Goal: Task Accomplishment & Management: Use online tool/utility

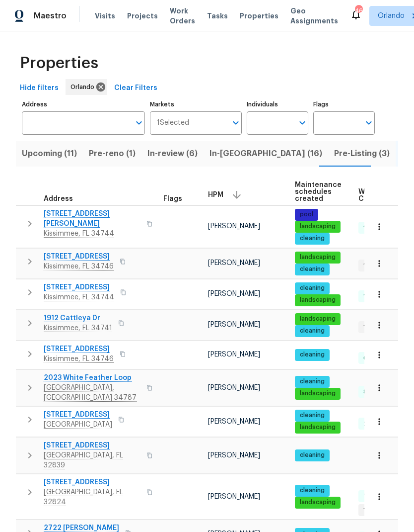
click at [89, 257] on span "4121 Shelter Bay Dr" at bounding box center [79, 256] width 70 height 10
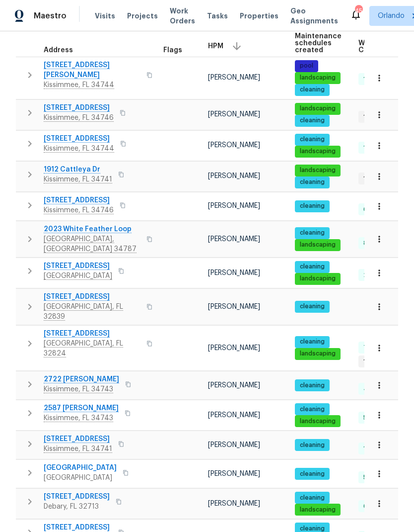
scroll to position [150, 0]
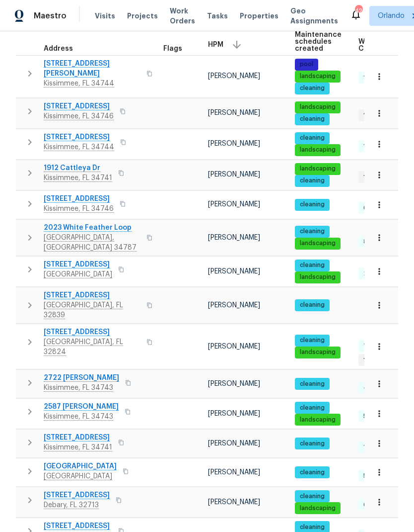
click at [384, 206] on icon "button" at bounding box center [380, 205] width 10 height 10
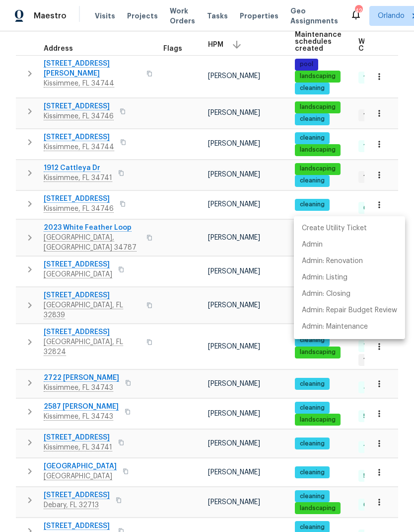
click at [123, 203] on div at bounding box center [207, 266] width 414 height 532
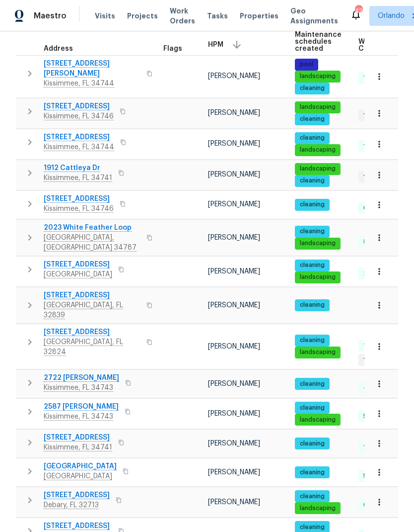
click at [107, 202] on span "2840 Grasmere View Pkwy" at bounding box center [79, 199] width 70 height 10
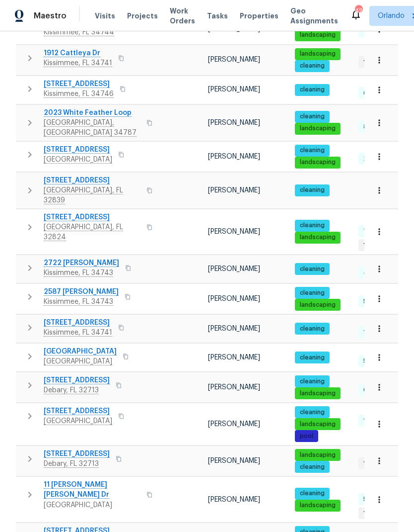
scroll to position [269, 0]
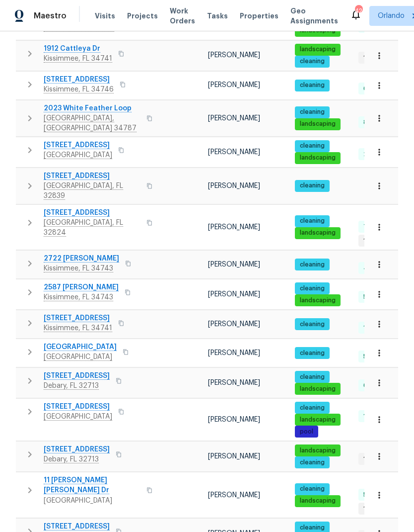
click at [386, 283] on button "button" at bounding box center [380, 294] width 22 height 22
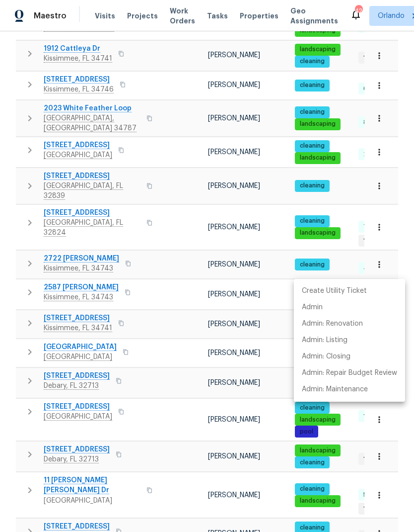
click at [77, 267] on div at bounding box center [207, 266] width 414 height 532
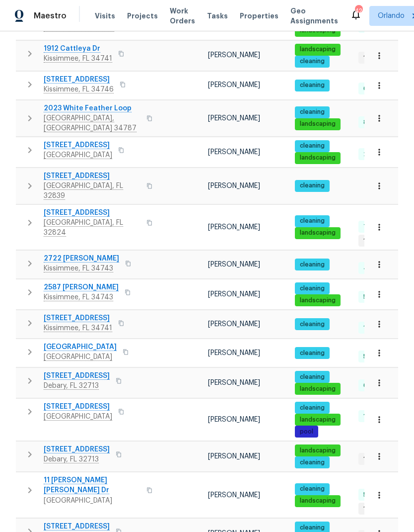
click at [76, 282] on span "2587 Isabela Ter" at bounding box center [81, 287] width 75 height 10
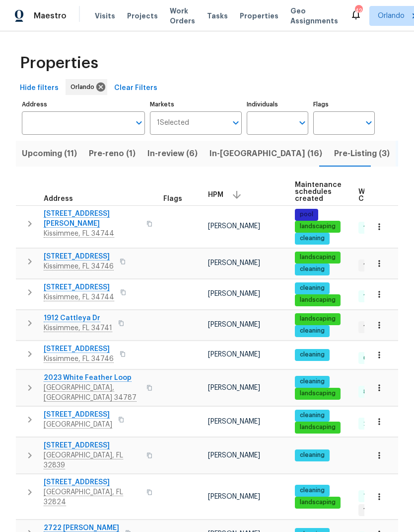
scroll to position [0, 0]
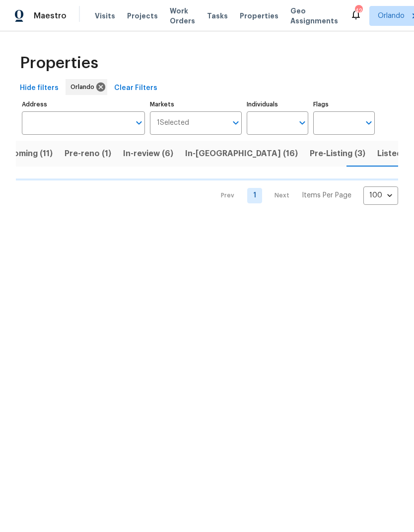
scroll to position [0, 27]
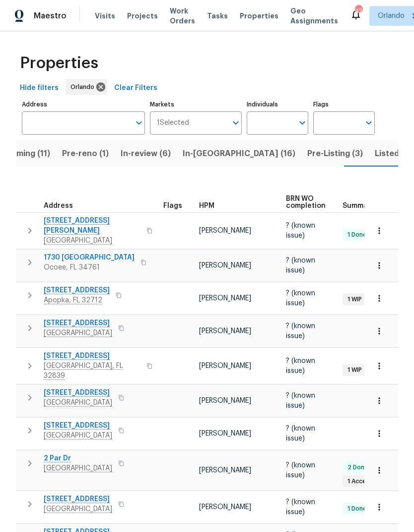
click at [207, 202] on span "HPM" at bounding box center [206, 205] width 15 height 7
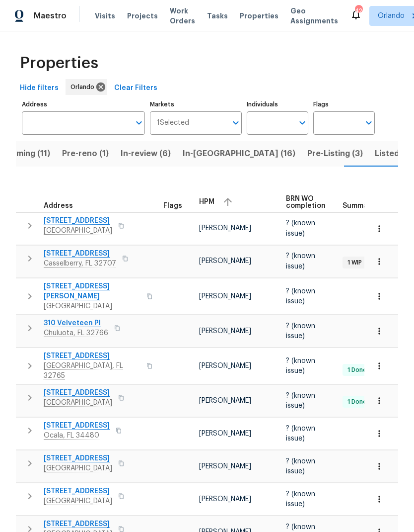
click at [223, 200] on icon "button" at bounding box center [228, 202] width 12 height 12
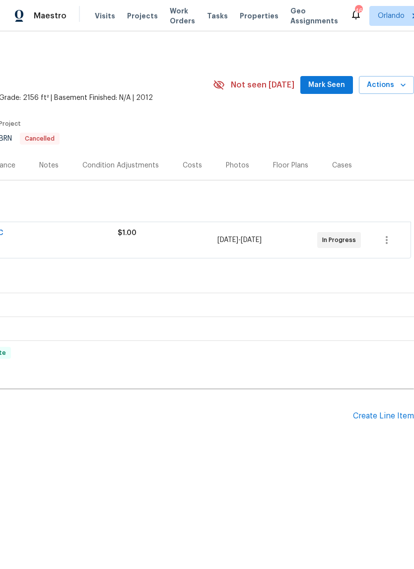
scroll to position [0, 147]
click at [389, 240] on icon "button" at bounding box center [387, 240] width 12 height 12
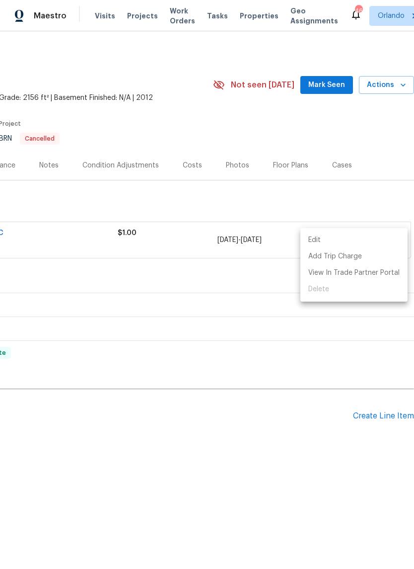
click at [328, 238] on li "Edit" at bounding box center [354, 240] width 107 height 16
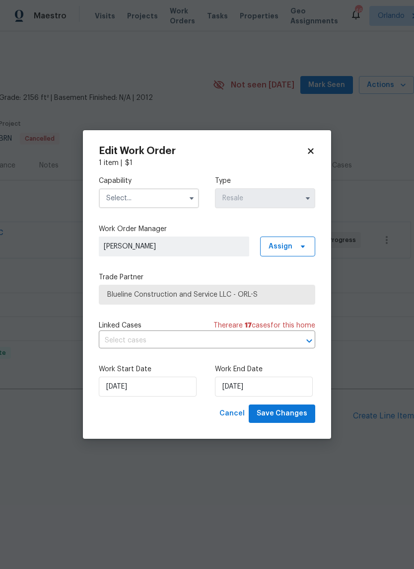
click at [184, 199] on input "text" at bounding box center [149, 198] width 100 height 20
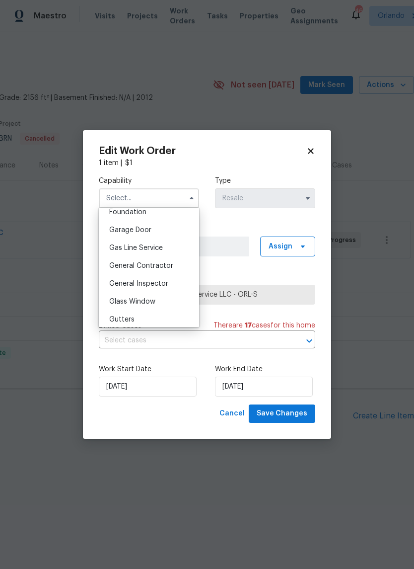
scroll to position [428, 0]
click at [177, 267] on div "General Contractor" at bounding box center [148, 266] width 95 height 18
type input "General Contractor"
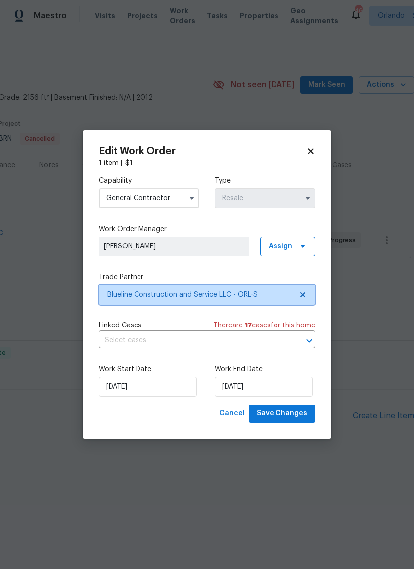
click at [304, 291] on icon at bounding box center [303, 295] width 8 height 8
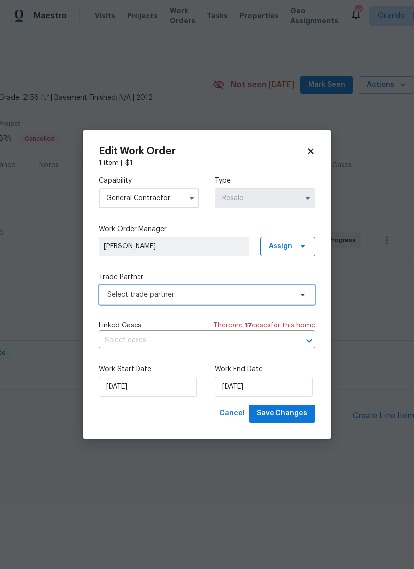
click at [288, 302] on span "Select trade partner" at bounding box center [207, 295] width 217 height 20
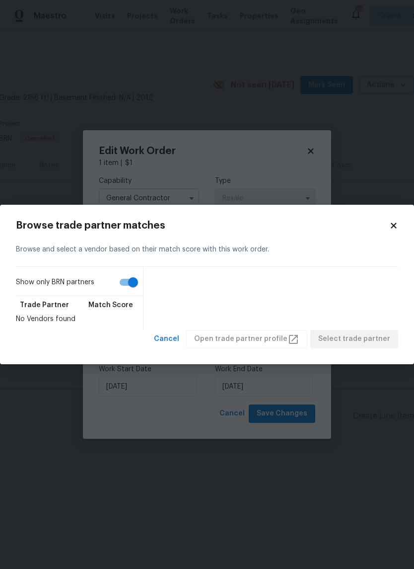
click at [394, 230] on icon at bounding box center [393, 225] width 9 height 9
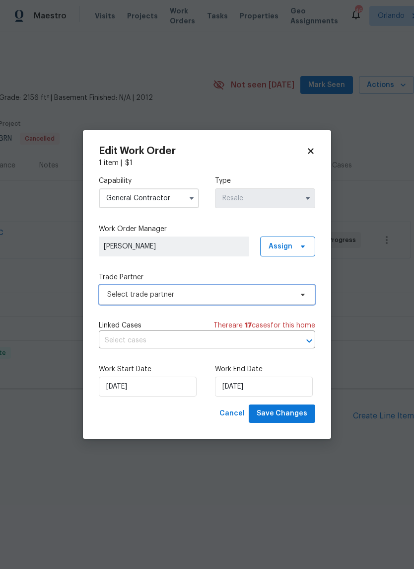
click at [294, 298] on span "Select trade partner" at bounding box center [207, 295] width 217 height 20
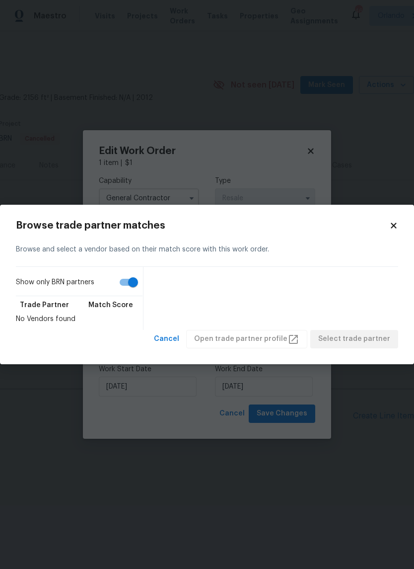
click at [397, 223] on icon at bounding box center [393, 225] width 9 height 9
click at [401, 226] on body "Maestro Visits Projects Work Orders Tasks Properties Geo Assignments 46 Orlando…" at bounding box center [207, 258] width 414 height 517
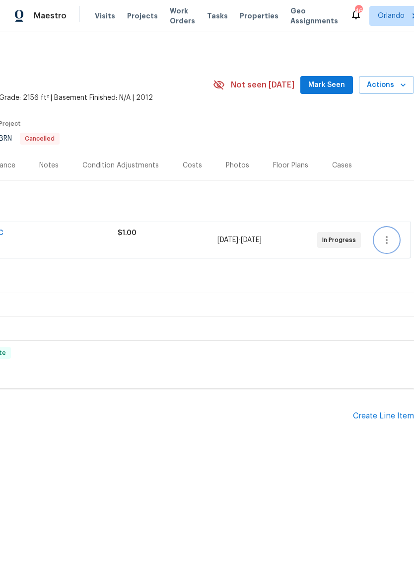
click at [392, 243] on icon "button" at bounding box center [387, 240] width 12 height 12
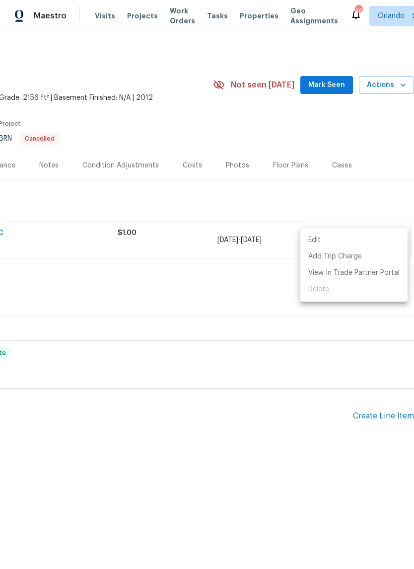
click at [346, 240] on li "Edit" at bounding box center [354, 240] width 107 height 16
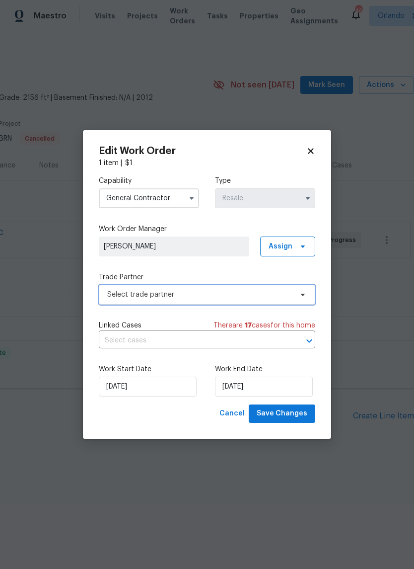
click at [268, 295] on span "Select trade partner" at bounding box center [199, 295] width 185 height 10
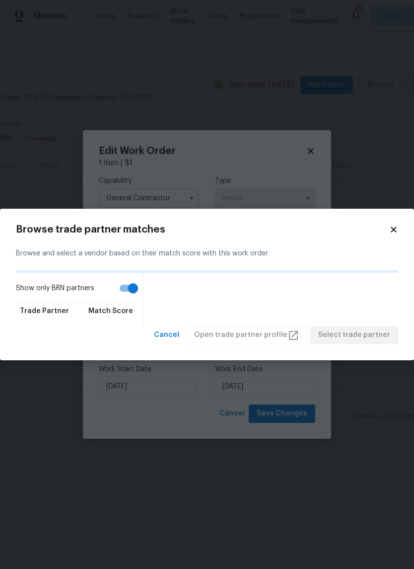
click at [133, 293] on input "Show only BRN partners" at bounding box center [133, 288] width 57 height 19
checkbox input "false"
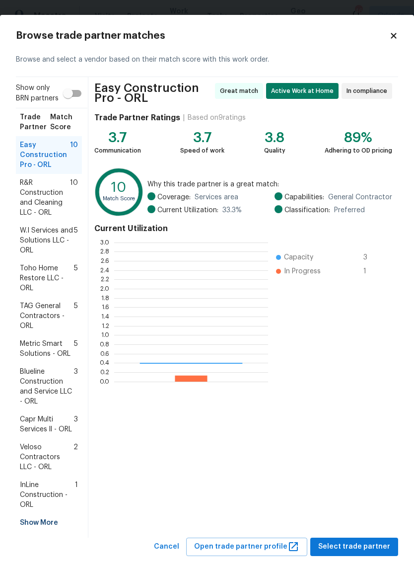
scroll to position [139, 154]
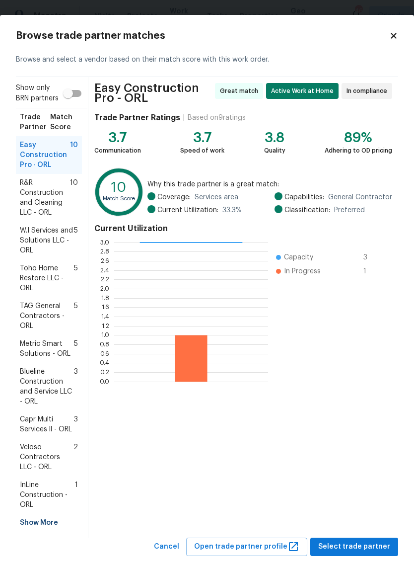
click at [36, 205] on span "R&R Construction and Cleaning LLC - ORL" at bounding box center [45, 198] width 50 height 40
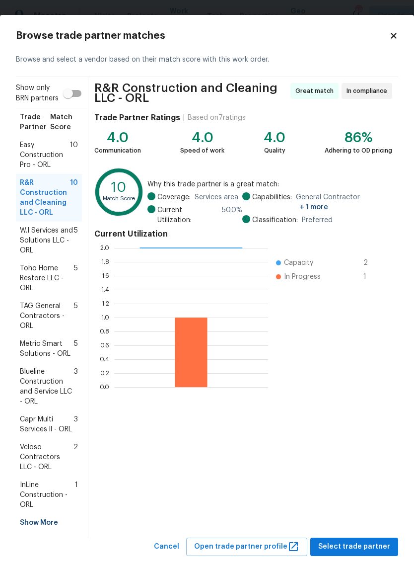
click at [393, 36] on icon at bounding box center [393, 35] width 5 height 5
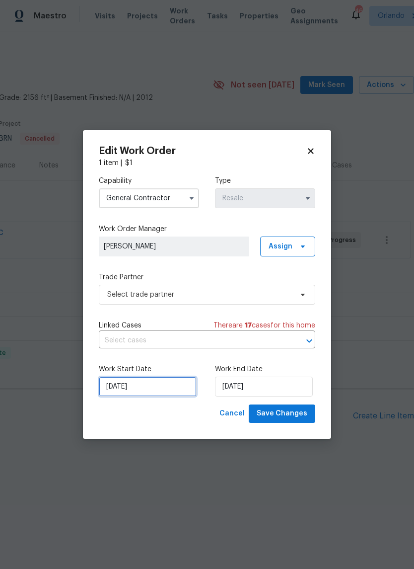
click at [157, 395] on input "8/29/2025" at bounding box center [148, 387] width 98 height 20
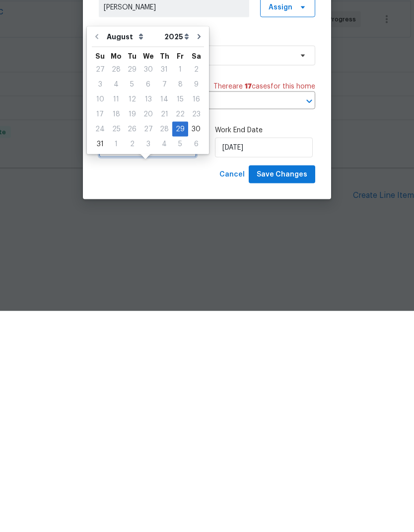
scroll to position [23, 0]
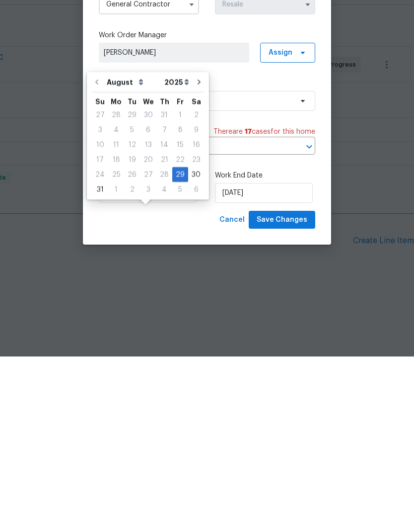
click at [195, 253] on icon "Go to next month" at bounding box center [199, 257] width 8 height 8
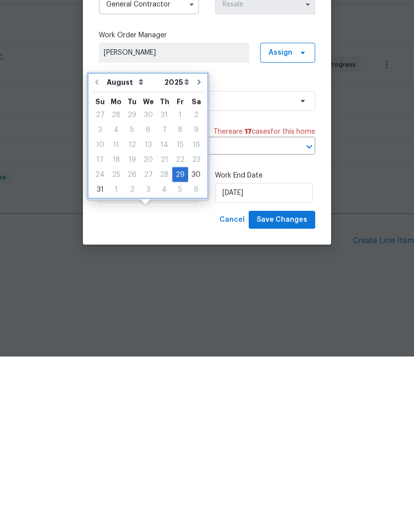
type input "9/29/2025"
select select "8"
type input "9/29/2025"
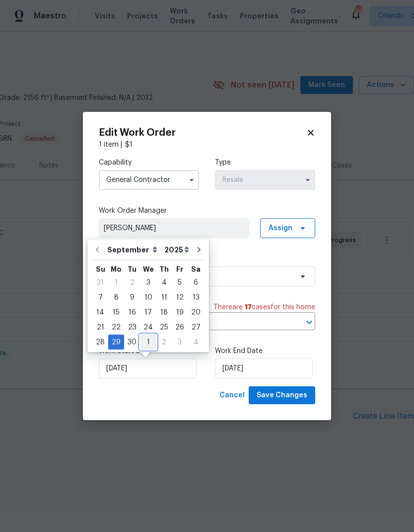
click at [149, 335] on div "1" at bounding box center [148, 342] width 16 height 14
type input "10/1/2025"
select select "9"
type input "10/1/2025"
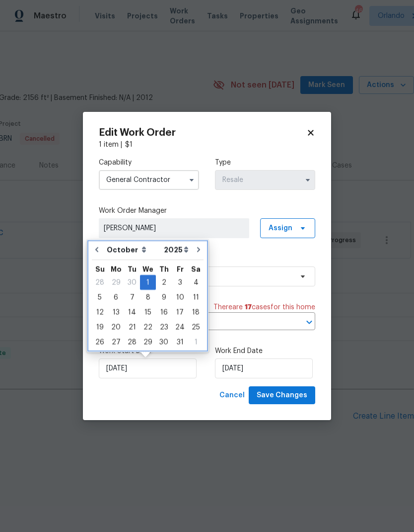
click at [104, 245] on button "Go to previous month" at bounding box center [96, 249] width 15 height 20
type input "[DATE]"
select select "8"
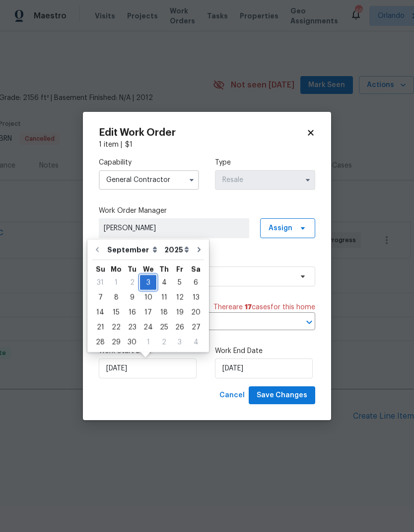
click at [151, 283] on div "3" at bounding box center [148, 282] width 16 height 14
click at [278, 368] on input "10/1/2025" at bounding box center [264, 368] width 98 height 20
select select "9"
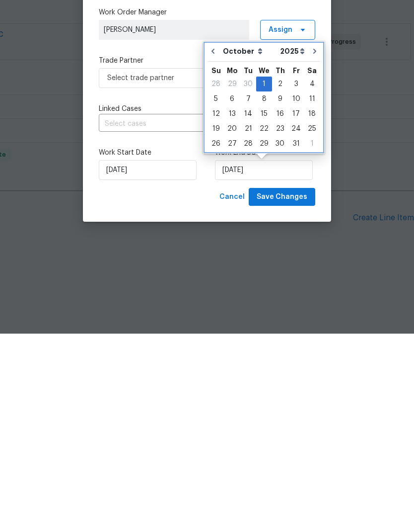
click at [215, 245] on icon "Go to previous month" at bounding box center [213, 249] width 8 height 8
type input "[DATE]"
select select "8"
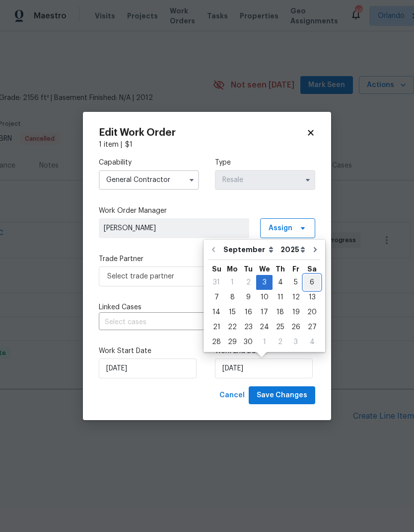
click at [312, 283] on div "6" at bounding box center [312, 282] width 16 height 14
type input "[DATE]"
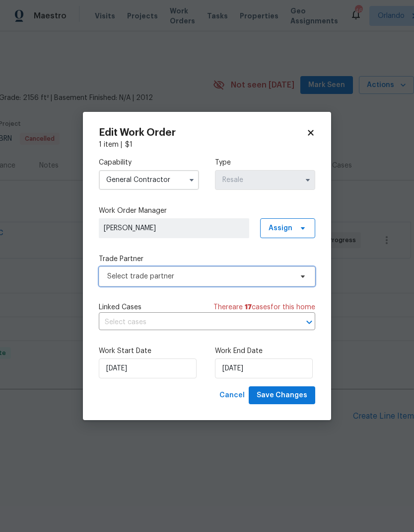
click at [289, 276] on span "Select trade partner" at bounding box center [199, 276] width 185 height 10
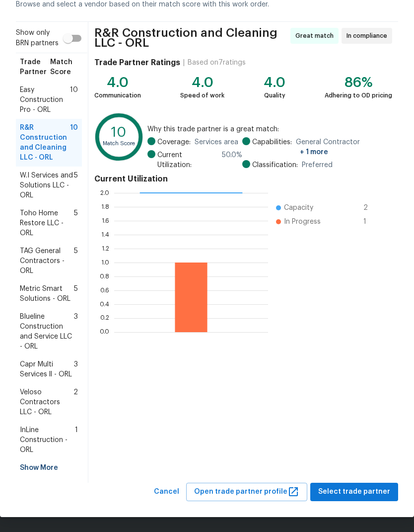
scroll to position [65, 0]
click at [359, 489] on span "Select trade partner" at bounding box center [354, 491] width 72 height 12
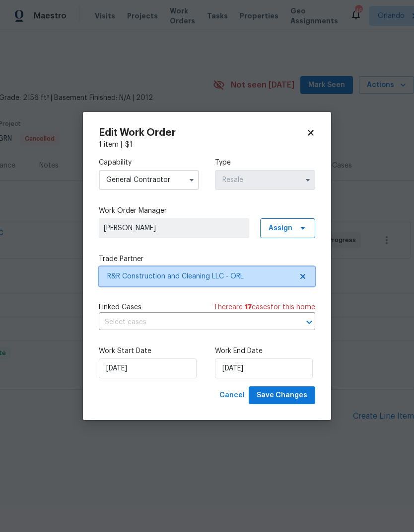
scroll to position [0, 0]
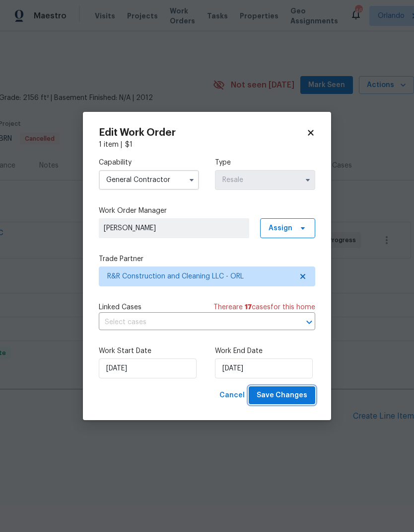
click at [297, 391] on span "Save Changes" at bounding box center [282, 395] width 51 height 12
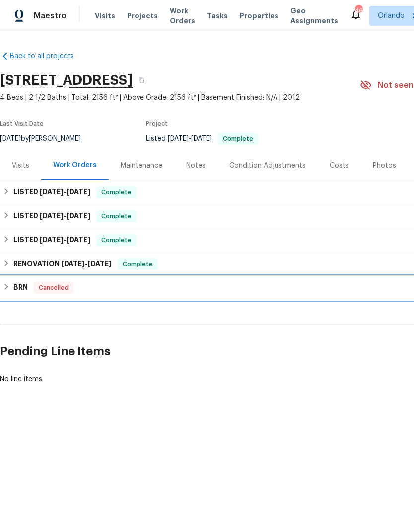
click at [17, 282] on h6 "BRN" at bounding box center [20, 288] width 14 height 12
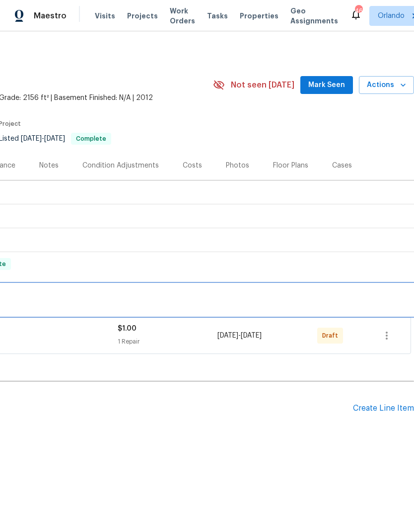
scroll to position [0, 147]
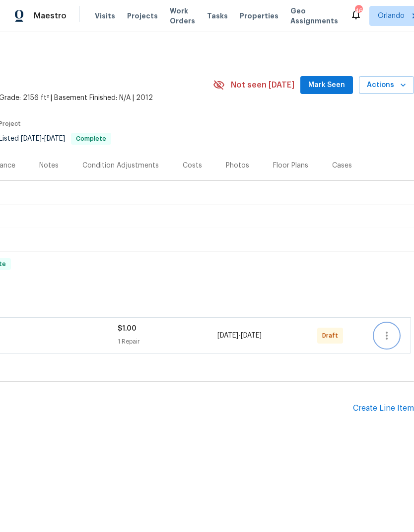
click at [389, 331] on icon "button" at bounding box center [387, 335] width 12 height 12
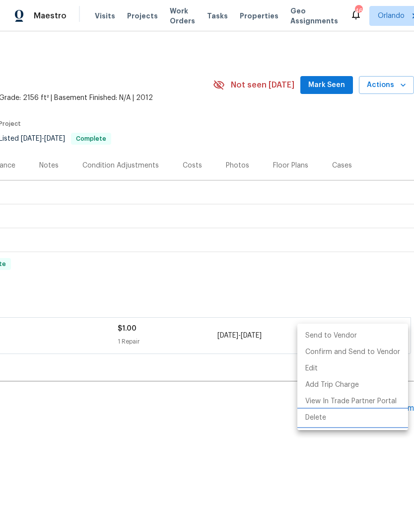
click at [338, 412] on li "Delete" at bounding box center [353, 417] width 111 height 16
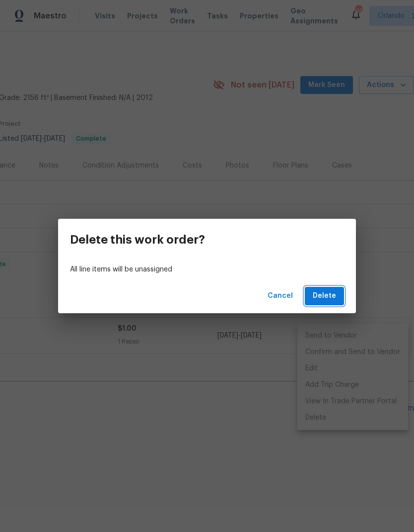
click at [332, 295] on span "Delete" at bounding box center [324, 296] width 23 height 12
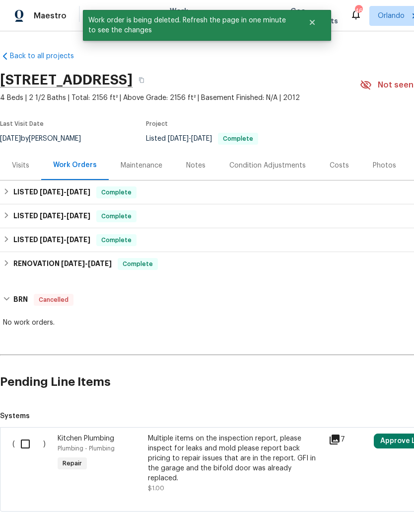
scroll to position [0, 0]
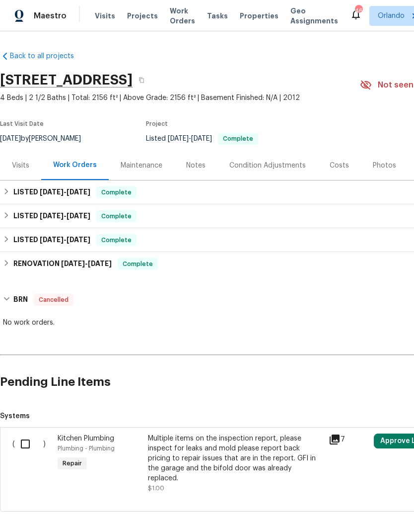
click at [29, 440] on input "checkbox" at bounding box center [29, 443] width 28 height 21
checkbox input "true"
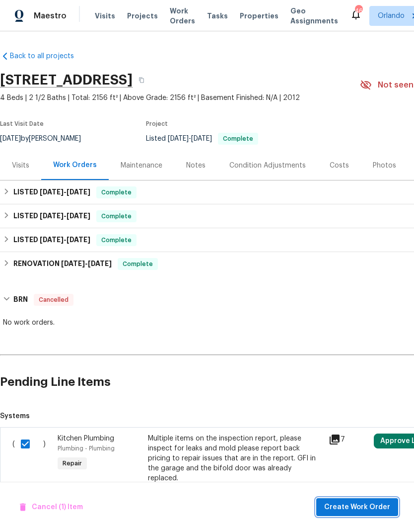
click at [366, 499] on button "Create Work Order" at bounding box center [357, 507] width 82 height 18
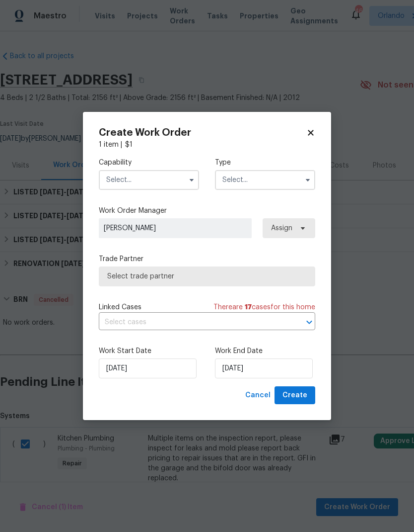
click at [183, 176] on input "text" at bounding box center [149, 180] width 100 height 20
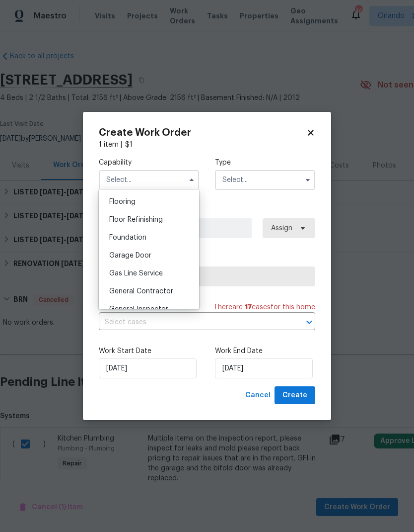
scroll to position [405, 0]
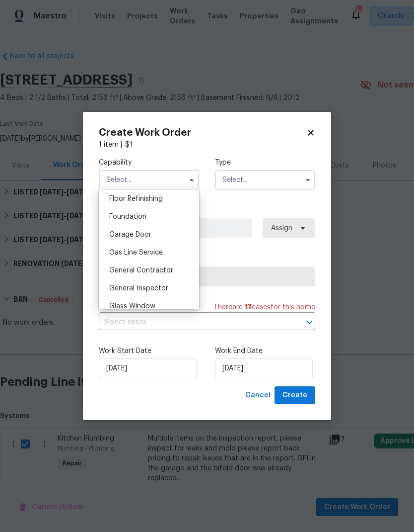
click at [176, 271] on div "General Contractor" at bounding box center [148, 270] width 95 height 18
type input "General Contractor"
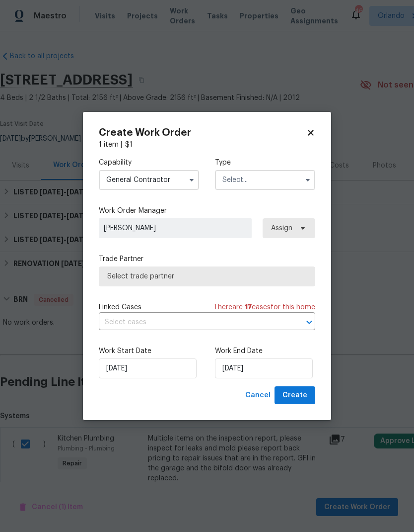
click at [302, 181] on button "button" at bounding box center [308, 180] width 12 height 12
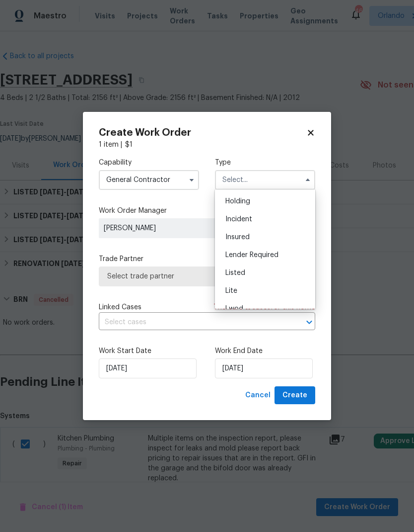
scroll to position [35, 0]
click at [265, 274] on div "Listed" at bounding box center [265, 273] width 95 height 18
type input "Listed"
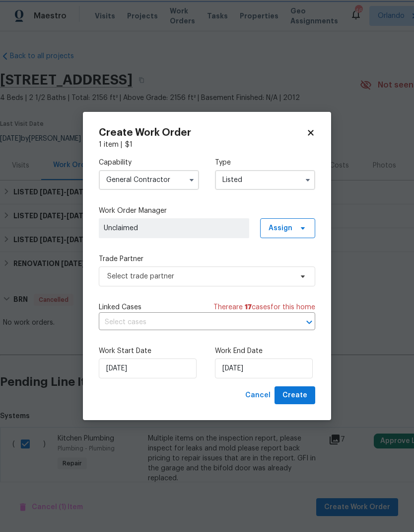
scroll to position [0, 0]
click at [304, 231] on icon at bounding box center [303, 228] width 8 height 8
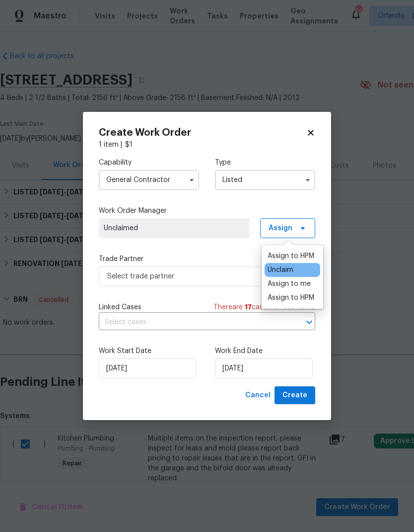
click at [301, 269] on div "Unclaim" at bounding box center [293, 270] width 56 height 14
click at [311, 255] on div "Assign to HPM" at bounding box center [291, 256] width 47 height 10
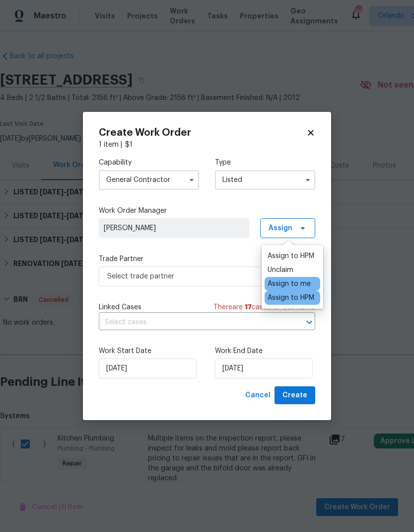
click at [238, 246] on div "Capability General Contractor Type Listed Work Order Manager Samuel Rivera Assi…" at bounding box center [207, 268] width 217 height 236
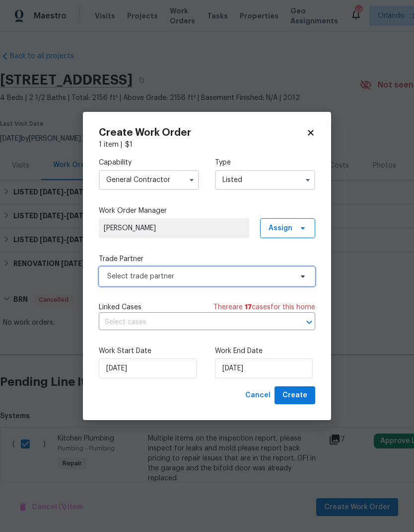
click at [296, 275] on span "Select trade partner" at bounding box center [207, 276] width 217 height 20
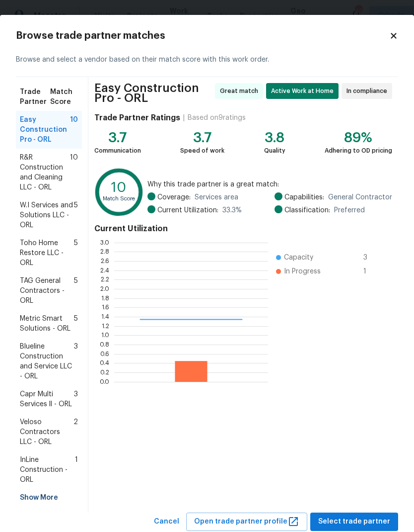
scroll to position [139, 154]
click at [70, 172] on span "10" at bounding box center [74, 173] width 8 height 40
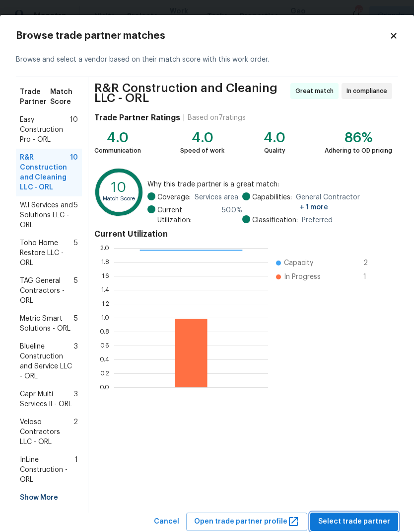
click at [368, 516] on span "Select trade partner" at bounding box center [354, 521] width 72 height 12
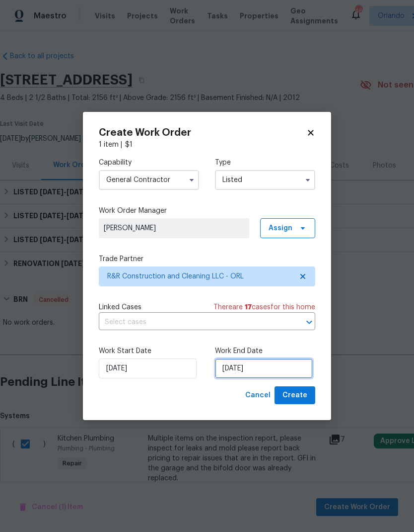
click at [275, 363] on input "[DATE]" at bounding box center [264, 368] width 98 height 20
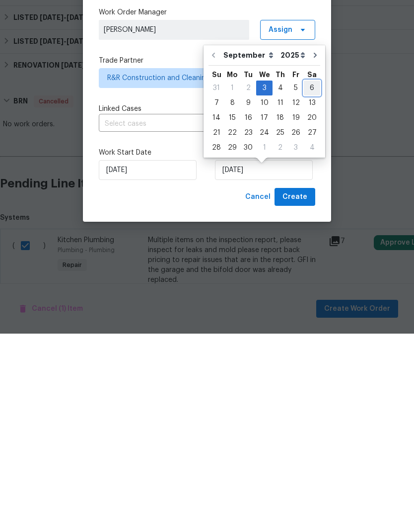
click at [309, 279] on div "6" at bounding box center [312, 286] width 16 height 14
type input "9/6/2025"
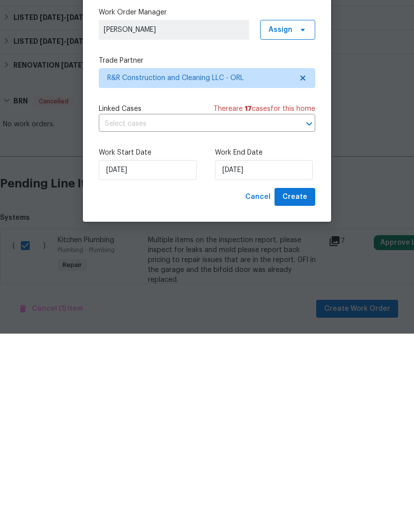
scroll to position [37, 0]
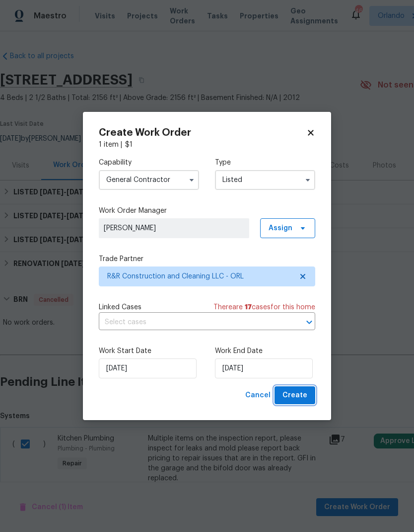
click at [308, 390] on button "Create" at bounding box center [295, 395] width 41 height 18
checkbox input "false"
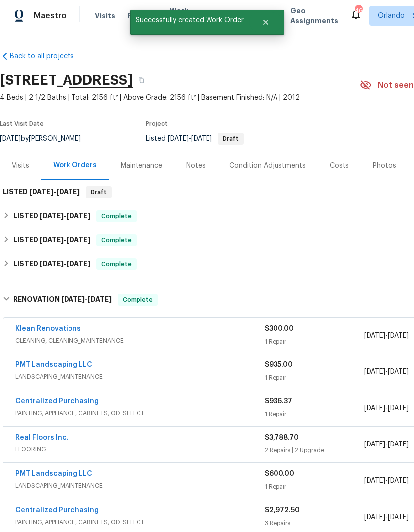
scroll to position [0, 0]
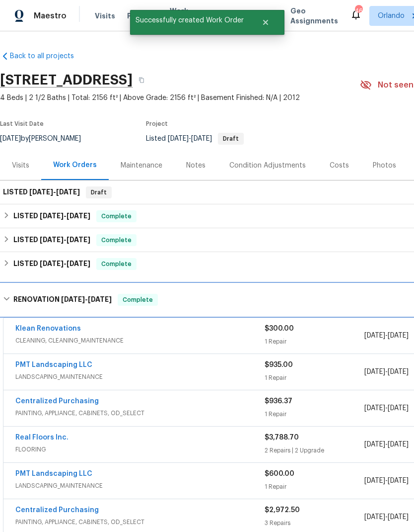
click at [12, 294] on div "RENOVATION 7/11/25 - 8/13/25 Complete" at bounding box center [280, 300] width 555 height 12
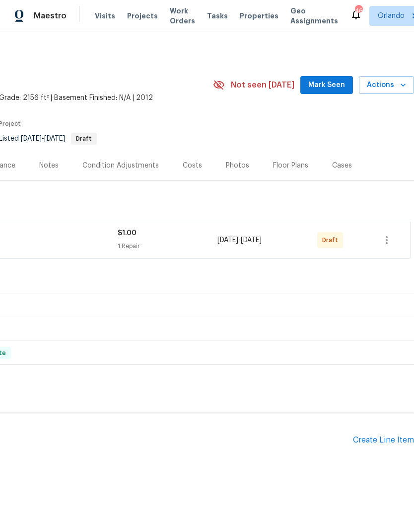
scroll to position [0, 147]
click at [330, 83] on span "Mark Seen" at bounding box center [326, 85] width 37 height 12
click at [392, 90] on span "Actions" at bounding box center [386, 85] width 39 height 12
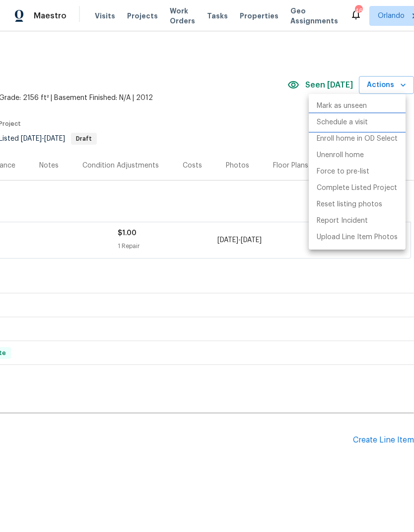
click at [360, 121] on p "Schedule a visit" at bounding box center [342, 122] width 51 height 10
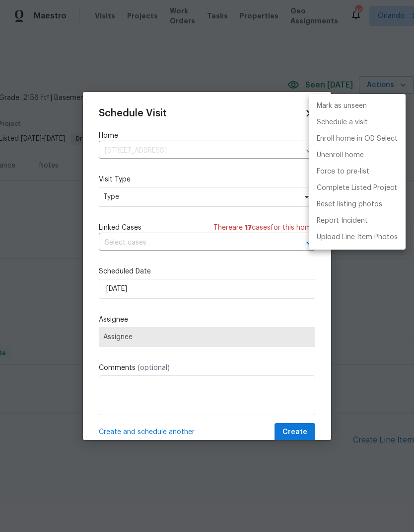
click at [231, 197] on div at bounding box center [207, 266] width 414 height 532
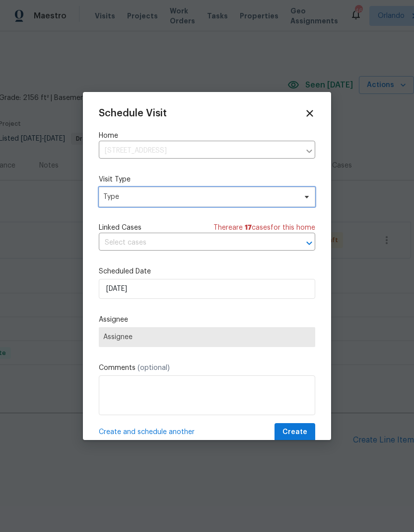
click at [287, 200] on span "Type" at bounding box center [199, 197] width 193 height 10
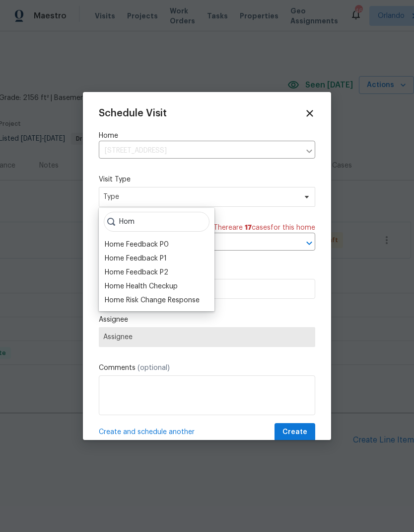
type input "Hom"
click at [168, 290] on div "Home Health Checkup" at bounding box center [141, 286] width 73 height 10
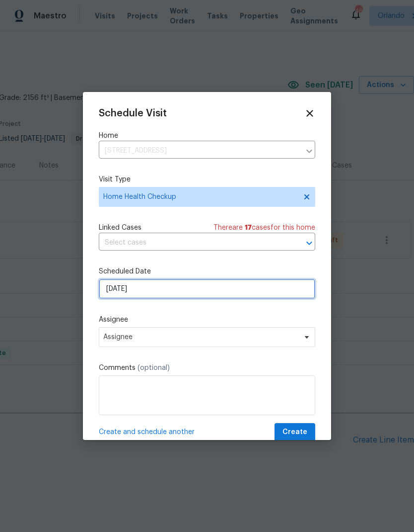
click at [270, 298] on input "[DATE]" at bounding box center [207, 289] width 217 height 20
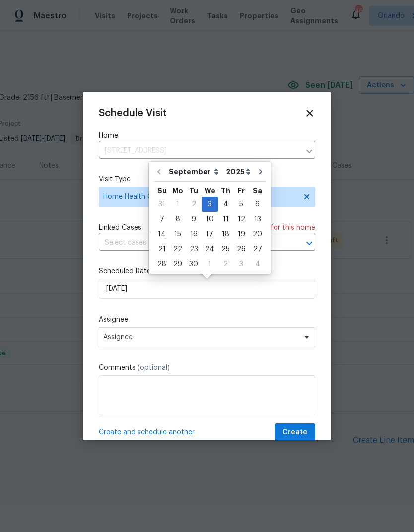
click at [225, 207] on div "4" at bounding box center [225, 204] width 15 height 14
type input "[DATE]"
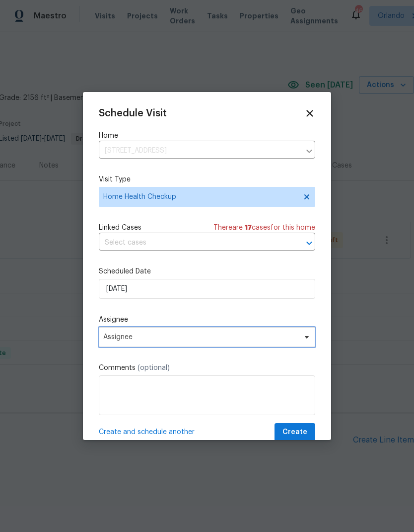
click at [311, 347] on span "Assignee" at bounding box center [207, 337] width 217 height 20
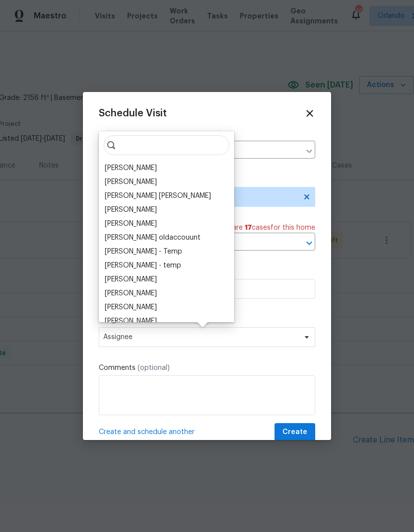
click at [150, 165] on div "[PERSON_NAME]" at bounding box center [131, 168] width 52 height 10
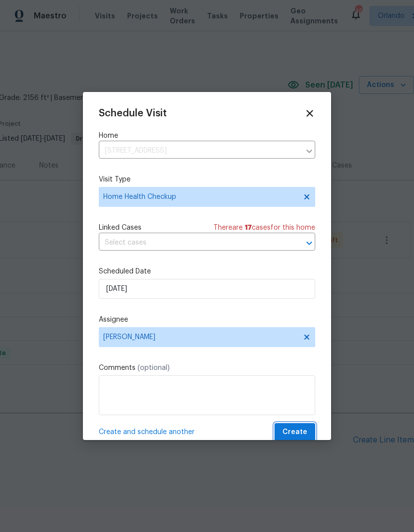
click at [305, 432] on span "Create" at bounding box center [295, 432] width 25 height 12
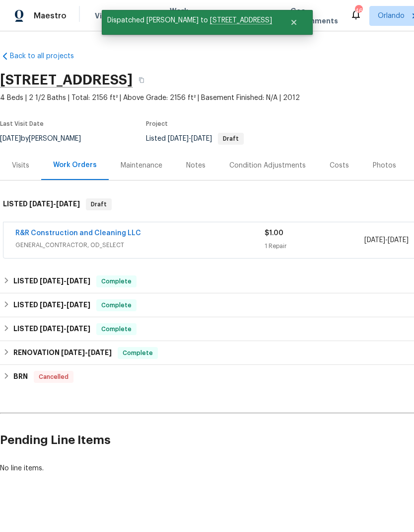
scroll to position [0, 0]
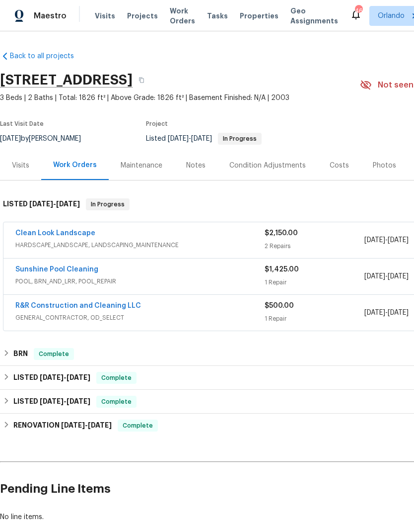
click at [68, 234] on link "Clean Look Landscape" at bounding box center [55, 233] width 80 height 7
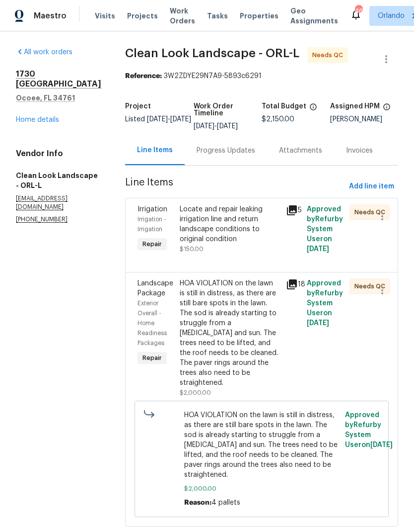
click at [244, 254] on div "Locate and repair leaking irrigation line and return landscape conditions to or…" at bounding box center [230, 229] width 100 height 50
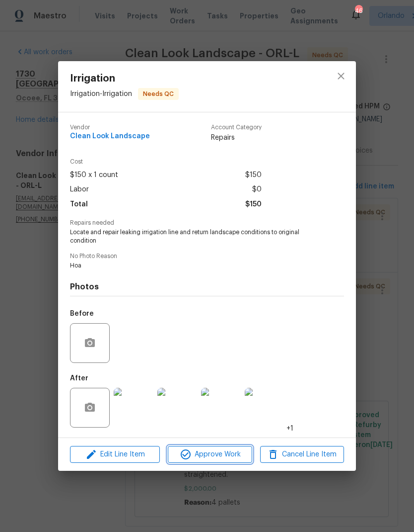
click at [234, 453] on span "Approve Work" at bounding box center [210, 454] width 78 height 12
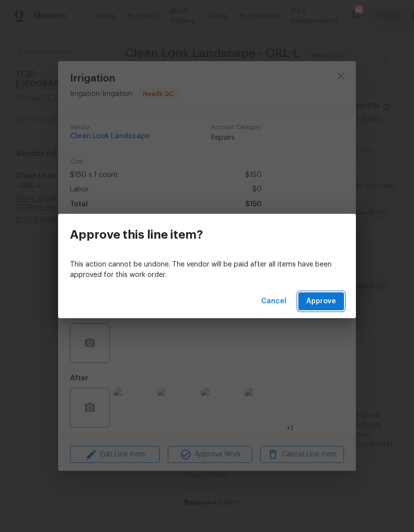
click at [318, 297] on span "Approve" at bounding box center [322, 301] width 30 height 12
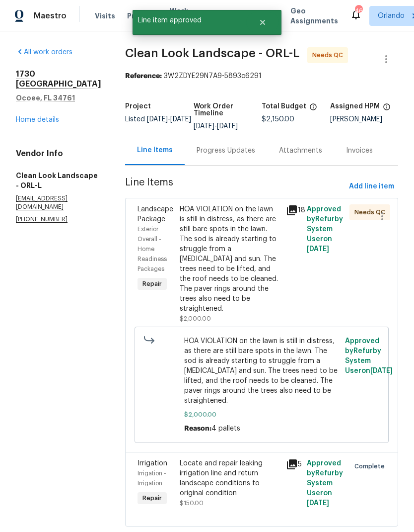
click at [261, 291] on div "HOA VIOLATION on the lawn is still in distress, as there are still bare spots i…" at bounding box center [230, 258] width 100 height 109
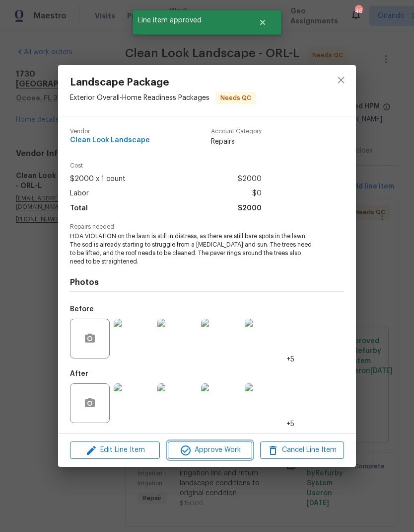
click at [229, 451] on span "Approve Work" at bounding box center [210, 450] width 78 height 12
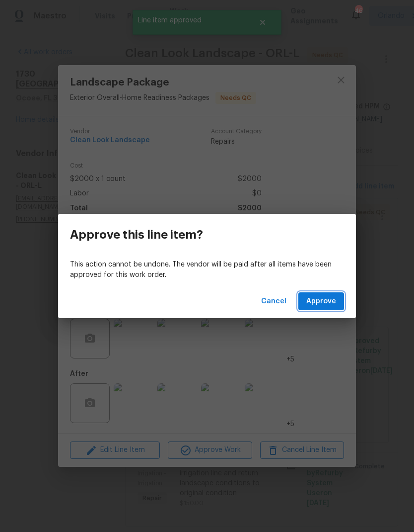
click at [325, 297] on span "Approve" at bounding box center [322, 301] width 30 height 12
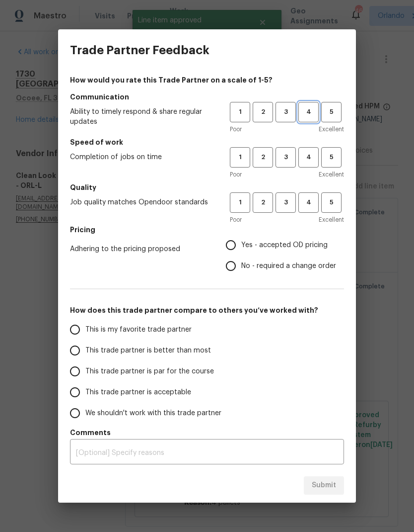
click at [306, 120] on button "4" at bounding box center [309, 112] width 20 height 20
click at [314, 152] on button "4" at bounding box center [309, 157] width 20 height 20
click at [311, 195] on button "4" at bounding box center [309, 202] width 20 height 20
click at [251, 239] on label "Yes - accepted OD pricing" at bounding box center [279, 244] width 116 height 21
click at [241, 239] on input "Yes - accepted OD pricing" at bounding box center [231, 244] width 21 height 21
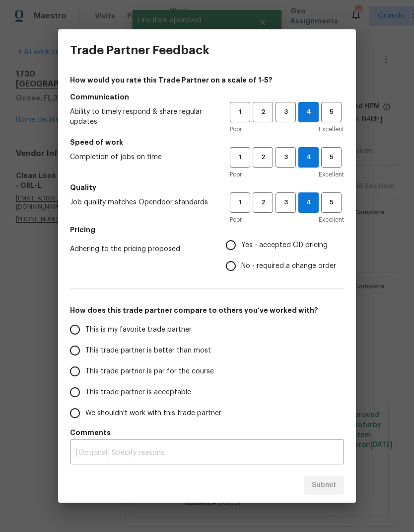
radio input "true"
click at [206, 336] on label "This is my favorite trade partner" at bounding box center [143, 329] width 157 height 21
click at [85, 336] on input "This is my favorite trade partner" at bounding box center [75, 329] width 21 height 21
click at [313, 491] on span "Submit" at bounding box center [324, 485] width 24 height 12
radio input "true"
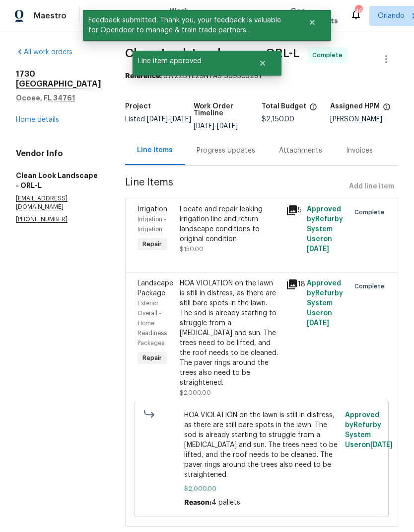
radio input "false"
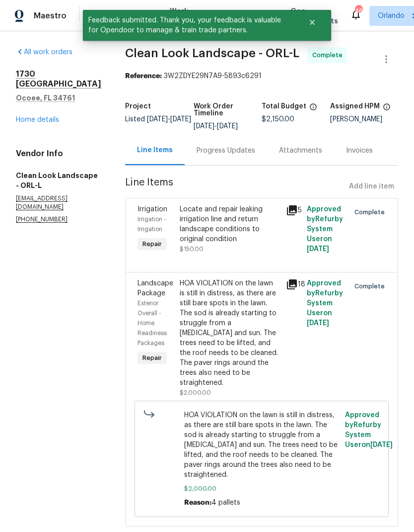
click at [36, 116] on link "Home details" at bounding box center [37, 119] width 43 height 7
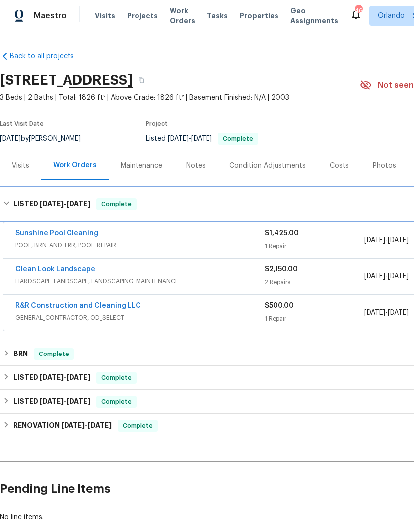
click at [14, 202] on h6 "LISTED 8/18/25 - 8/27/25" at bounding box center [51, 204] width 77 height 12
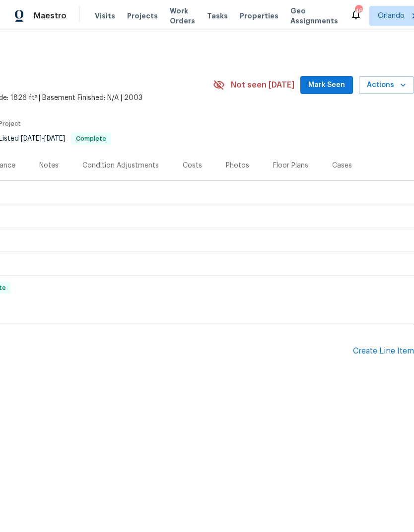
click at [328, 86] on span "Mark Seen" at bounding box center [326, 85] width 37 height 12
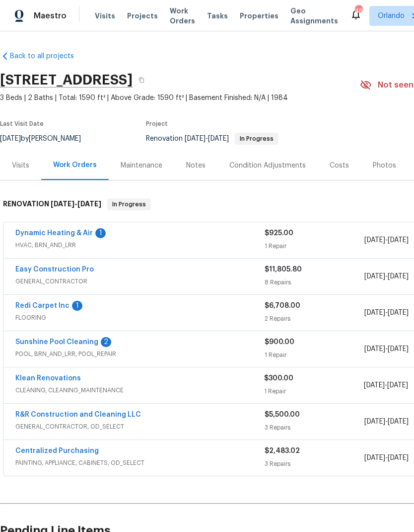
click at [75, 235] on link "Dynamic Heating & Air" at bounding box center [53, 233] width 77 height 7
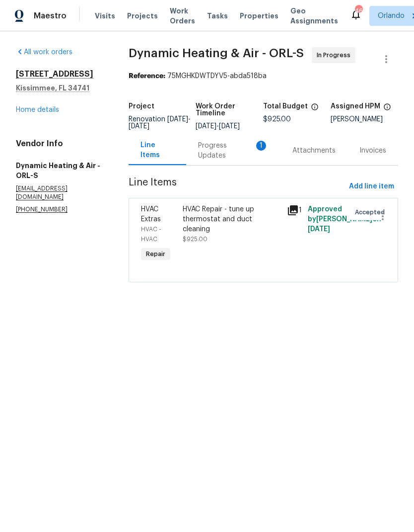
click at [241, 153] on div "Progress Updates 1" at bounding box center [233, 151] width 71 height 20
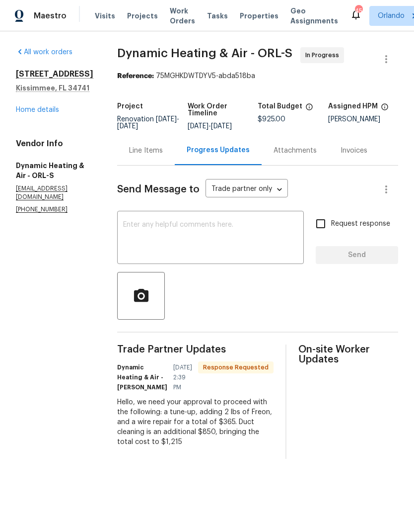
click at [156, 163] on div "Line Items" at bounding box center [146, 150] width 58 height 29
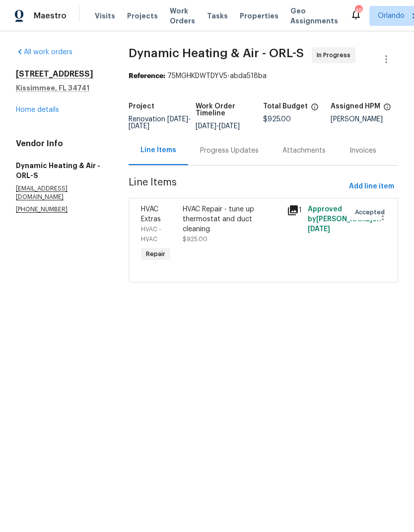
click at [232, 155] on div "Progress Updates" at bounding box center [229, 151] width 59 height 10
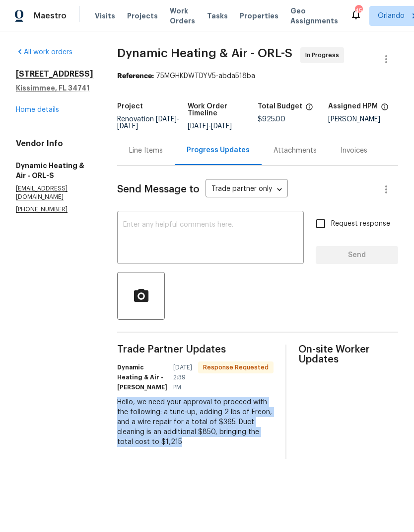
copy div "Hello, we need your approval to proceed with the following: a tune-up, adding 2…"
click at [154, 155] on div "Line Items" at bounding box center [146, 151] width 34 height 10
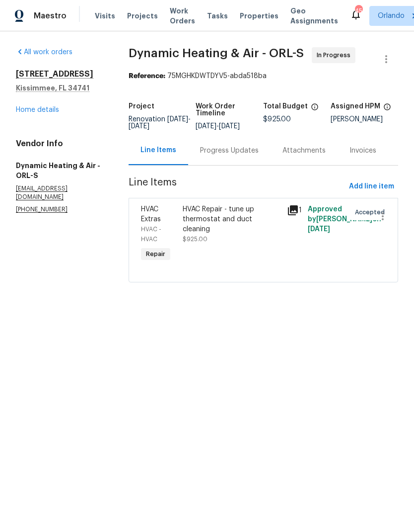
click at [231, 234] on div "HVAC Repair - tune up thermostat and duct cleaning $925.00" at bounding box center [232, 224] width 99 height 40
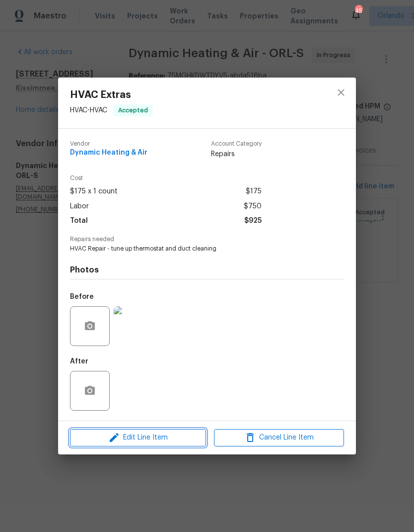
click at [168, 436] on span "Edit Line Item" at bounding box center [138, 437] width 130 height 12
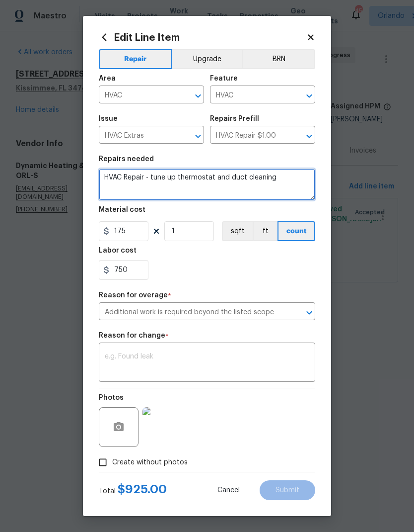
click at [288, 185] on textarea "HVAC Repair - tune up thermostat and duct cleaning" at bounding box center [207, 184] width 217 height 32
click at [155, 196] on textarea "HVAC Repair - tune up thermostat" at bounding box center [207, 184] width 217 height 32
click at [136, 192] on textarea "HVAC Repair - tune up thermostat" at bounding box center [207, 184] width 217 height 32
click at [148, 192] on textarea "HVAC Repair - tune up thermostat" at bounding box center [207, 184] width 217 height 32
click at [132, 190] on textarea "HVAC Repair - tune up thermostat" at bounding box center [207, 184] width 217 height 32
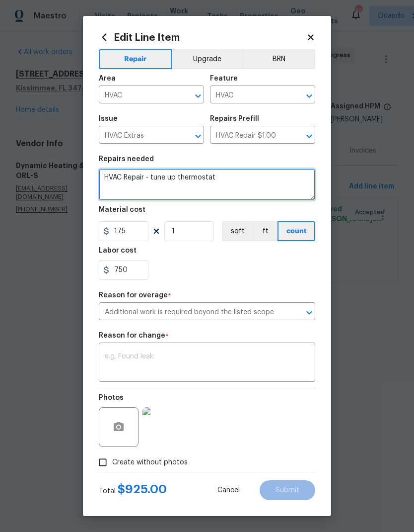
paste textarea "Hello, we need your approval to proceed with the following: a tune-up, adding 2…"
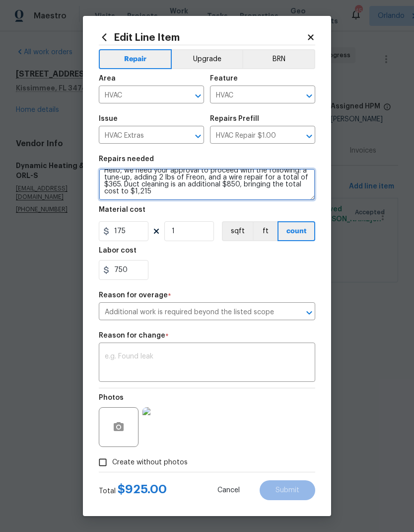
type textarea "HVAC Repair - tune up thermostat Hello, we need your approval to proceed with t…"
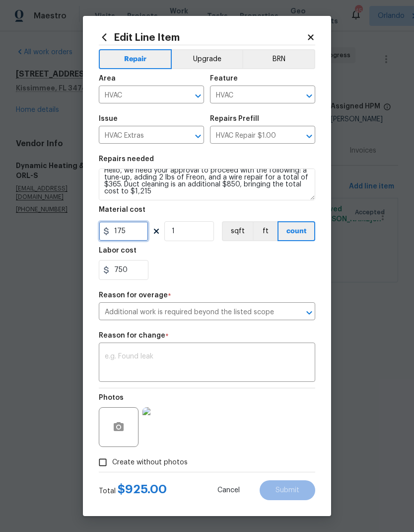
click at [130, 229] on input "175" at bounding box center [124, 231] width 50 height 20
type input "365"
click at [141, 279] on input "750" at bounding box center [124, 270] width 50 height 20
type input "7"
type input "850"
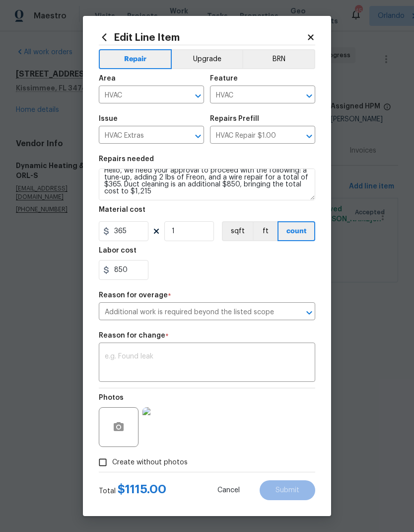
click at [280, 276] on div "850" at bounding box center [207, 270] width 217 height 20
click at [249, 361] on textarea at bounding box center [207, 363] width 205 height 21
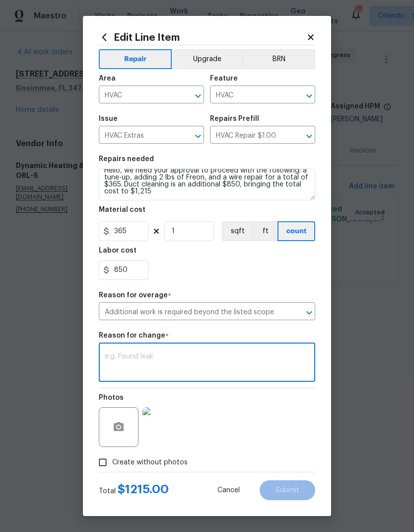
scroll to position [1, 0]
click at [238, 359] on textarea at bounding box center [207, 363] width 205 height 21
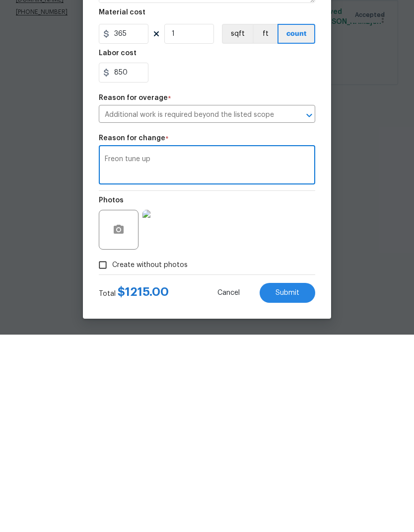
type textarea "Freon tune up"
click at [270, 388] on div "Photos" at bounding box center [207, 420] width 217 height 65
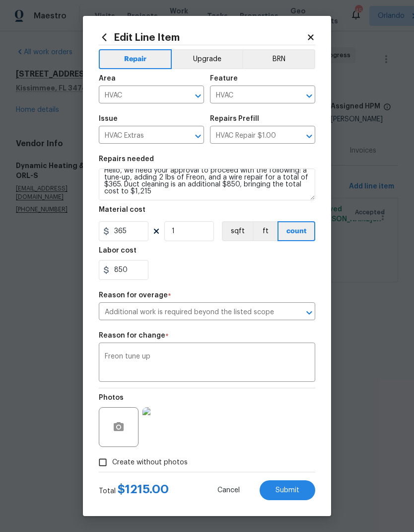
click at [294, 485] on button "Submit" at bounding box center [288, 490] width 56 height 20
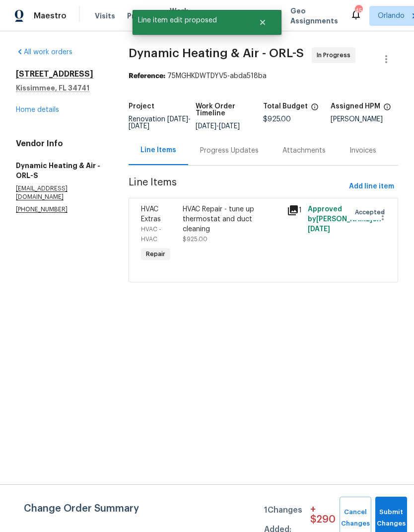
scroll to position [0, 0]
click at [396, 501] on button "Submit Changes" at bounding box center [392, 517] width 32 height 43
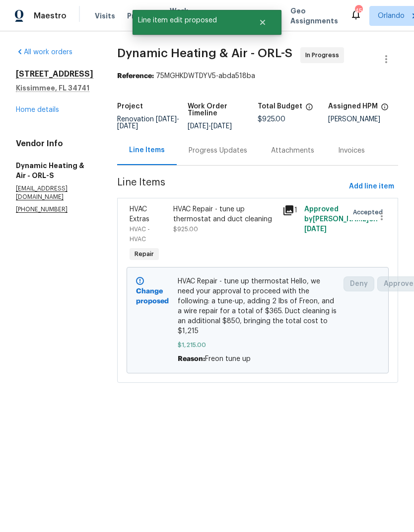
click at [43, 111] on link "Home details" at bounding box center [37, 109] width 43 height 7
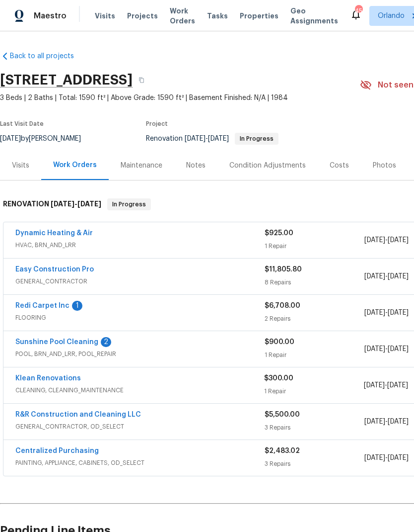
click at [92, 339] on link "Sunshine Pool Cleaning" at bounding box center [56, 341] width 83 height 7
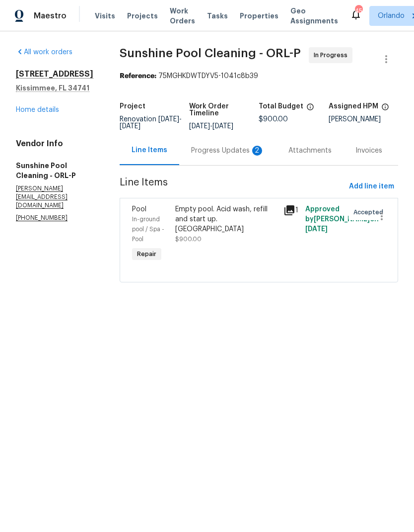
click at [227, 155] on div "Progress Updates 2" at bounding box center [228, 151] width 74 height 10
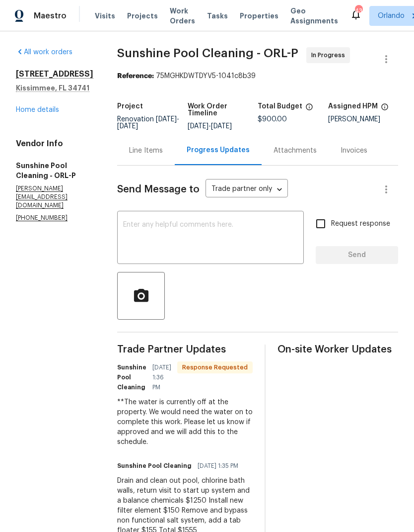
scroll to position [29, 0]
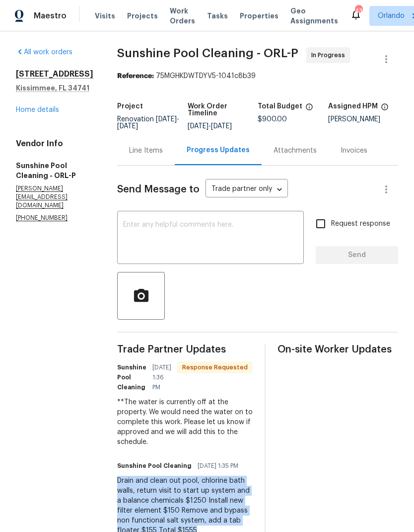
copy div "Drain and clean out pool, chlorine bath walls, return visit to start up system …"
click at [163, 146] on div "Line Items" at bounding box center [146, 151] width 34 height 10
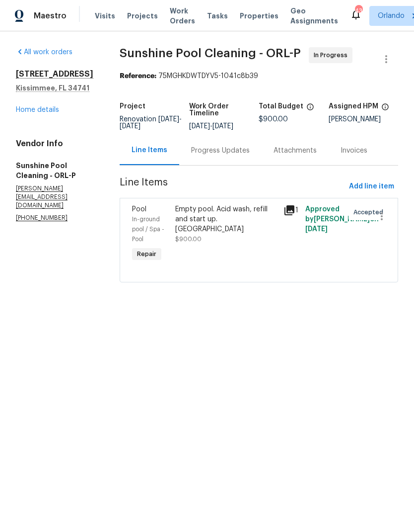
click at [240, 230] on div "Empty pool. Acid wash, refill and start up. [GEOGRAPHIC_DATA]" at bounding box center [226, 219] width 102 height 30
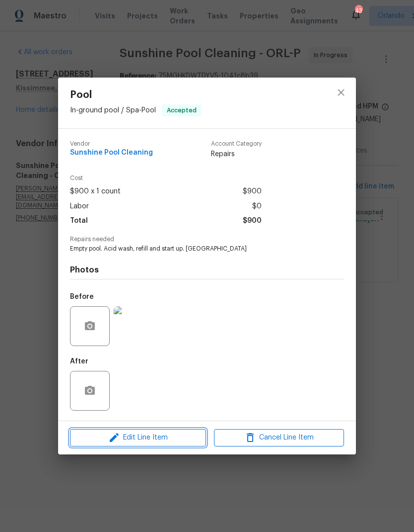
click at [162, 430] on button "Edit Line Item" at bounding box center [138, 437] width 136 height 17
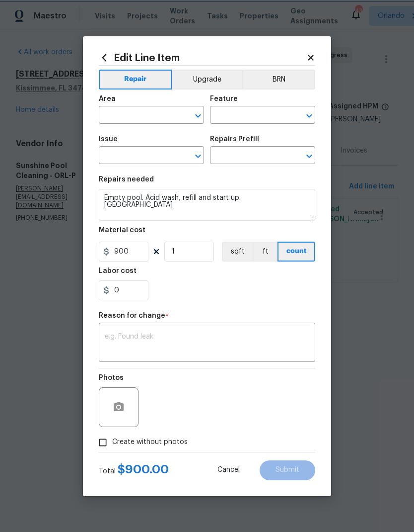
type input "In-ground pool / Spa"
type input "Pool"
type input "Acid Wash Pool $900.00"
click at [218, 338] on textarea at bounding box center [207, 343] width 205 height 21
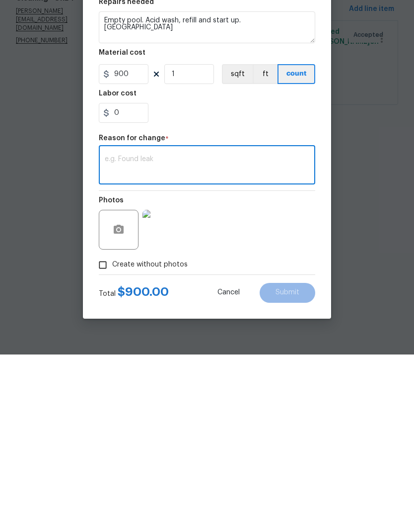
click at [197, 333] on textarea at bounding box center [207, 343] width 205 height 21
paste textarea "Drain and clean out pool, chlorine bath walls, return visit to start up system …"
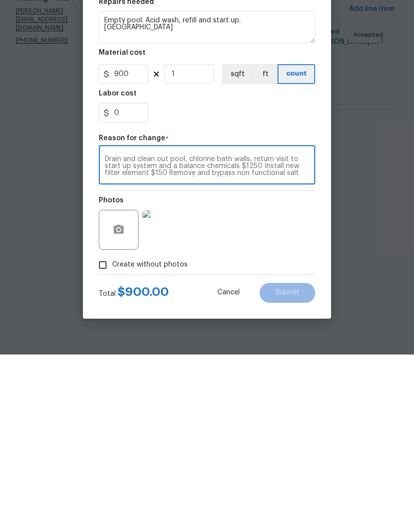
scroll to position [7, 0]
type textarea "Drain and clean out pool, chlorine bath walls, return visit to start up system …"
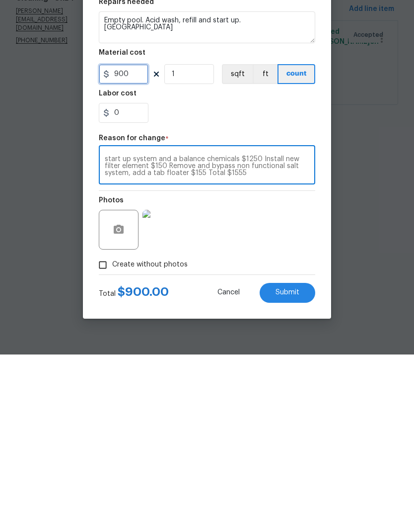
click at [137, 241] on input "900" at bounding box center [124, 251] width 50 height 20
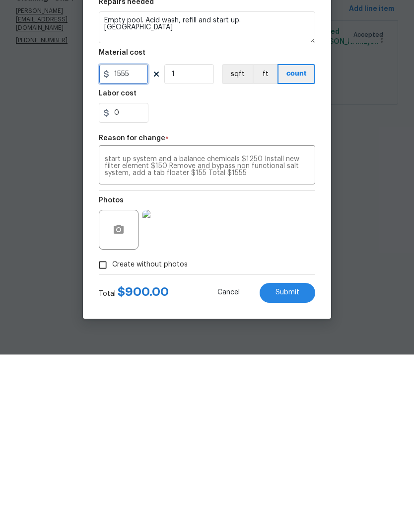
type input "1555"
click at [258, 280] on div "0" at bounding box center [207, 290] width 217 height 20
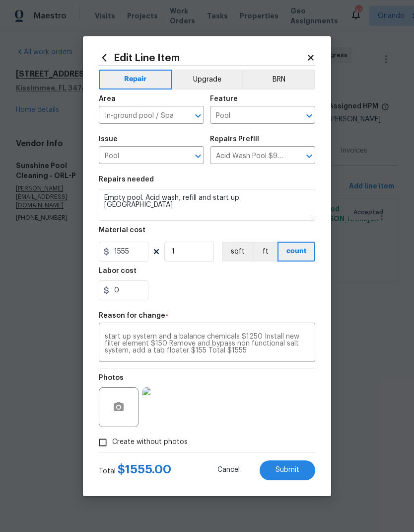
click at [299, 467] on span "Submit" at bounding box center [288, 469] width 24 height 7
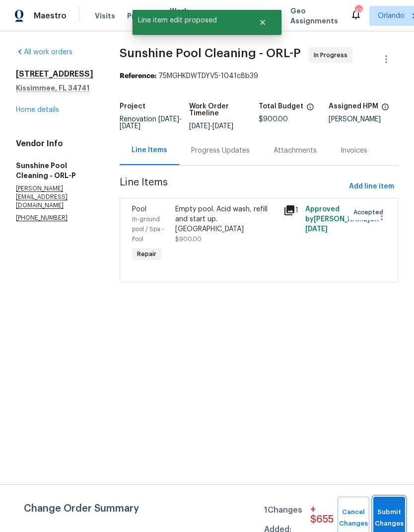
click at [396, 505] on button "Submit Changes" at bounding box center [390, 517] width 32 height 43
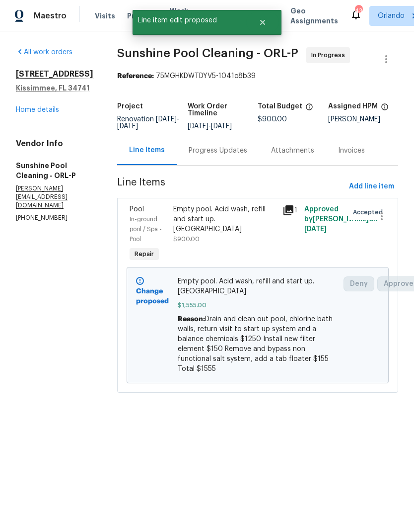
click at [45, 111] on link "Home details" at bounding box center [37, 109] width 43 height 7
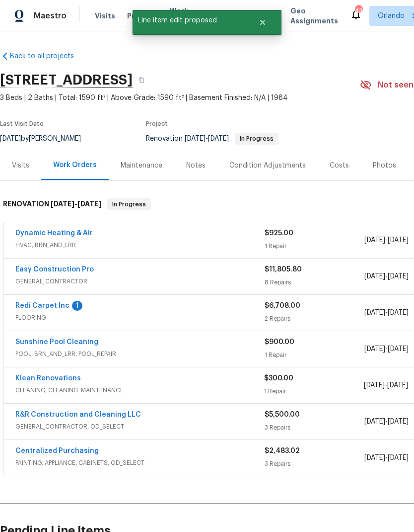
click at [61, 305] on link "Redi Carpet Inc" at bounding box center [42, 305] width 54 height 7
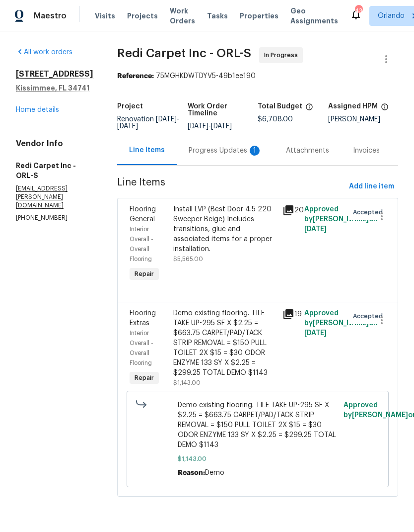
click at [246, 153] on div "Progress Updates 1" at bounding box center [226, 151] width 74 height 10
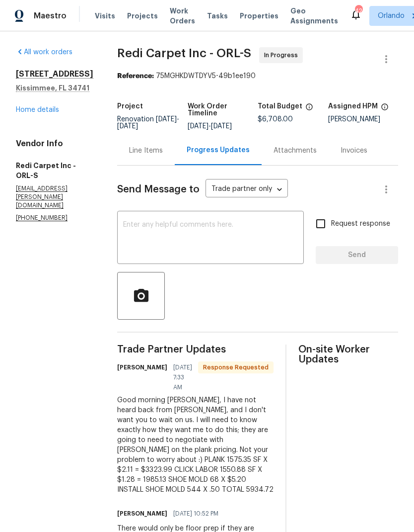
click at [256, 254] on textarea at bounding box center [210, 238] width 175 height 35
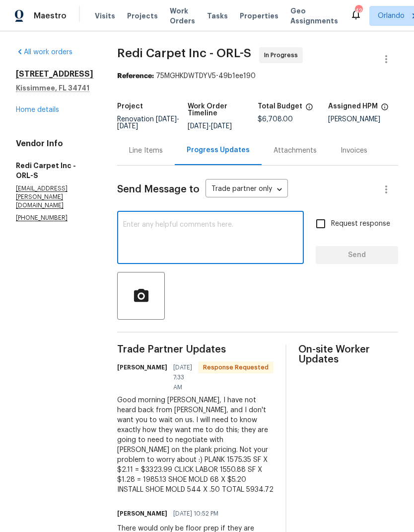
click at [43, 112] on link "Home details" at bounding box center [37, 109] width 43 height 7
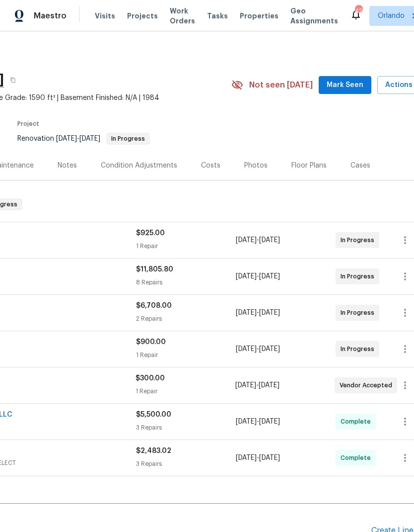
scroll to position [0, 128]
click at [347, 86] on span "Mark Seen" at bounding box center [345, 85] width 37 height 12
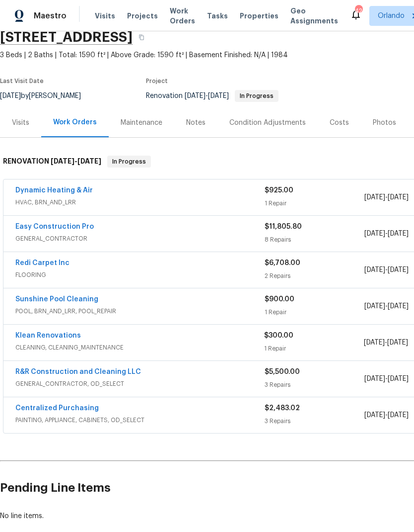
scroll to position [44, 0]
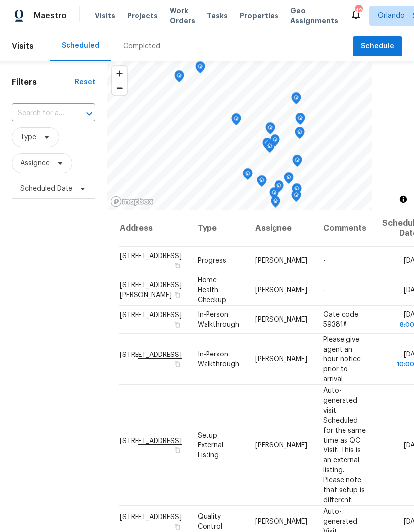
click at [55, 121] on input "text" at bounding box center [40, 113] width 56 height 15
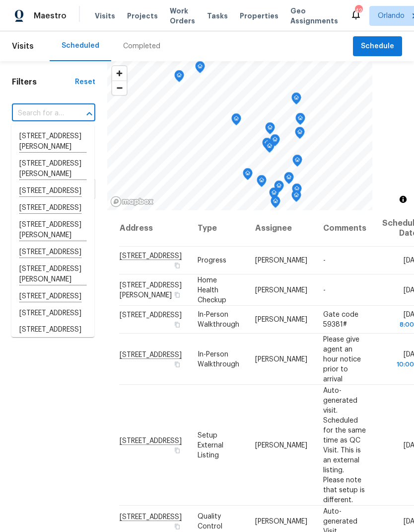
click at [48, 109] on input "text" at bounding box center [40, 113] width 56 height 15
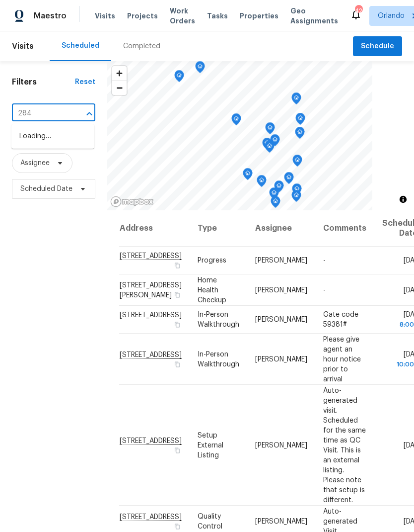
type input "2840"
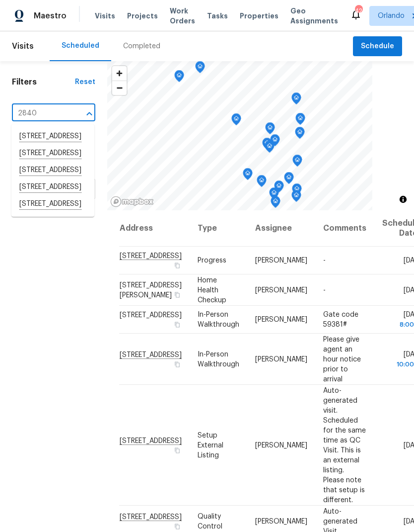
click at [77, 196] on li "[STREET_ADDRESS]" at bounding box center [52, 187] width 83 height 17
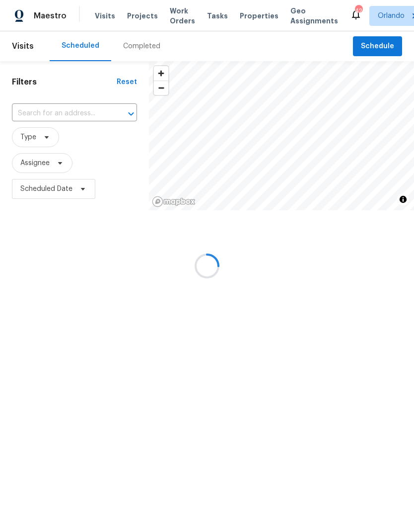
type input "[STREET_ADDRESS]"
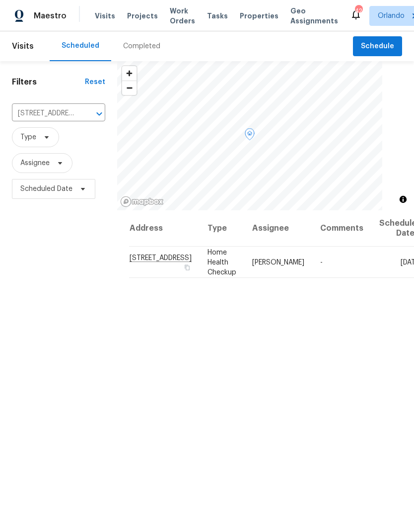
click at [0, 0] on span at bounding box center [0, 0] width 0 height 0
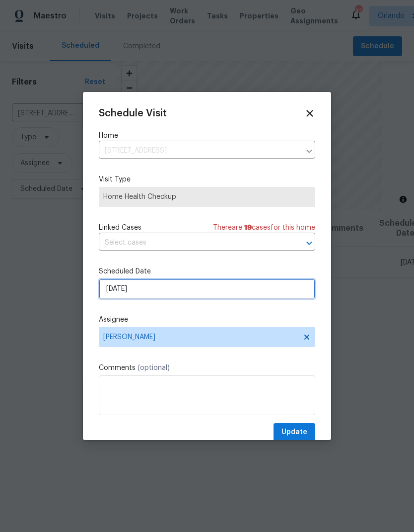
click at [253, 295] on input "[DATE]" at bounding box center [207, 289] width 217 height 20
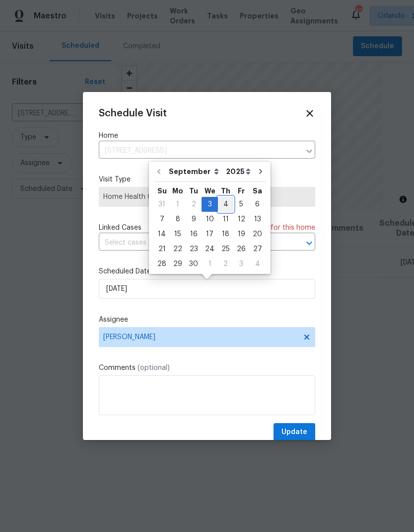
click at [225, 197] on div "4" at bounding box center [225, 204] width 15 height 14
type input "9/4/2025"
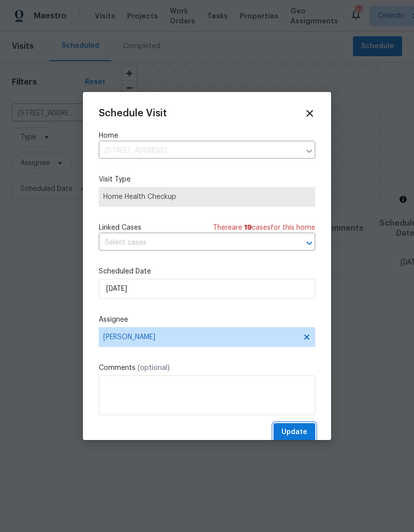
click at [300, 430] on span "Update" at bounding box center [295, 432] width 26 height 12
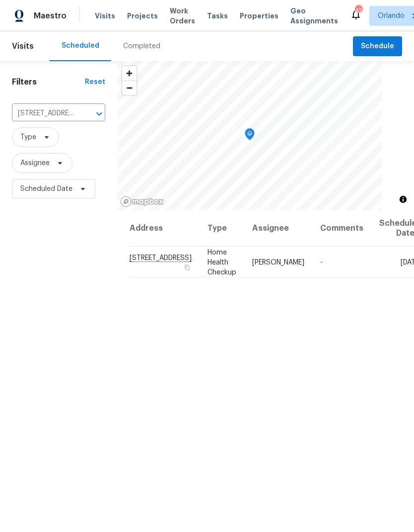
click at [142, 49] on div "Completed" at bounding box center [141, 46] width 37 height 10
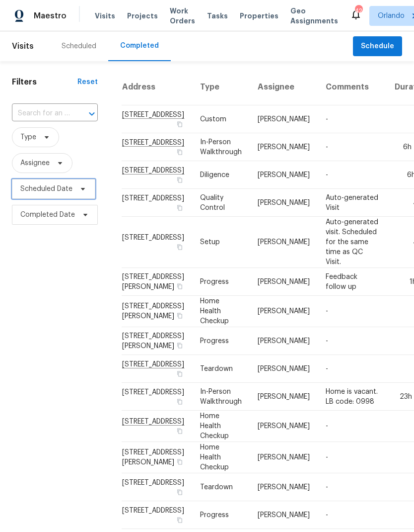
click at [84, 191] on icon at bounding box center [83, 189] width 8 height 8
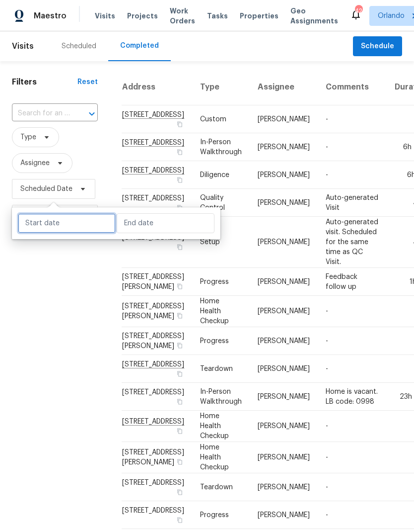
click at [89, 225] on input "text" at bounding box center [67, 223] width 98 height 20
select select "8"
select select "2025"
select select "9"
select select "2025"
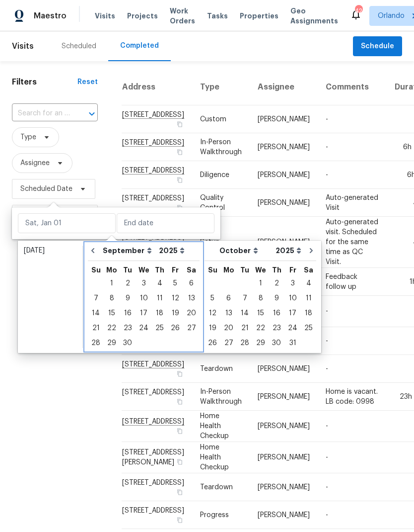
click at [92, 250] on icon "Go to previous month" at bounding box center [92, 250] width 3 height 5
select select "7"
select select "8"
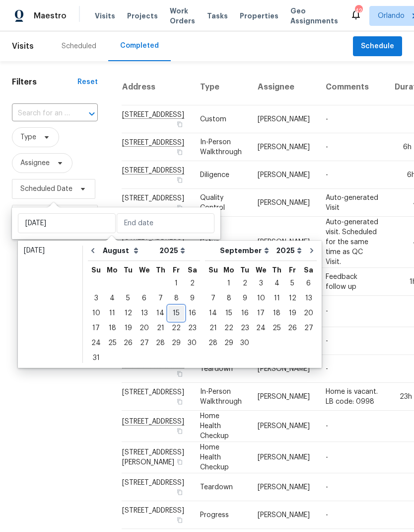
click at [168, 309] on div "15" at bounding box center [176, 313] width 16 height 14
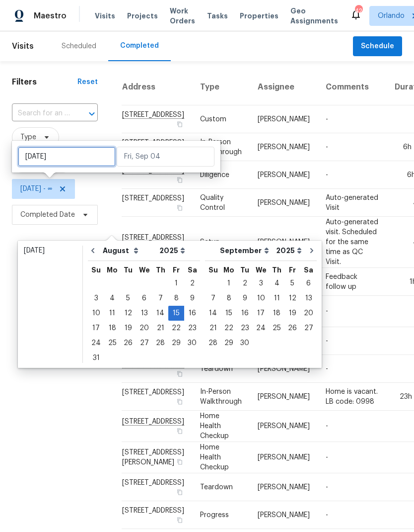
type input "Thu, Aug 14"
type input "Fri, Aug 15"
click at [157, 314] on div "14" at bounding box center [161, 313] width 16 height 14
type input "Thu, Aug 14"
type input "Fri, Aug 15"
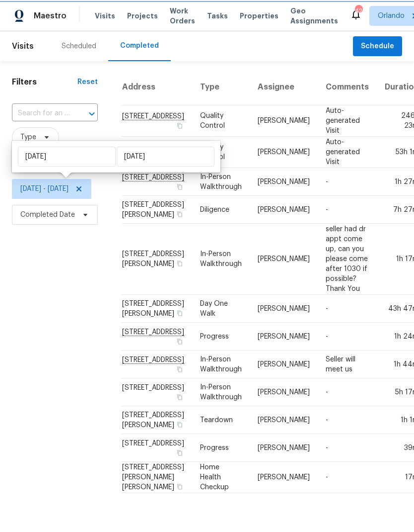
click at [98, 106] on div "​" at bounding box center [55, 113] width 86 height 15
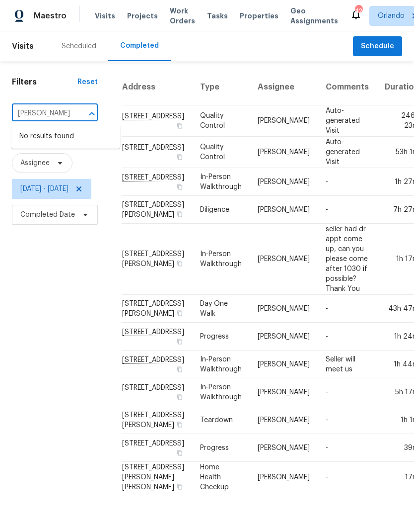
type input "samuel rivera"
click at [288, 90] on th "Assignee" at bounding box center [284, 87] width 68 height 36
click at [281, 96] on th "Assignee" at bounding box center [284, 87] width 68 height 36
click at [280, 91] on th "Assignee" at bounding box center [284, 87] width 68 height 36
click at [110, 275] on div "Filters Reset ​ Type Assignee Thu, Aug 14 - Fri, Aug 15 Completed Date" at bounding box center [55, 281] width 110 height 440
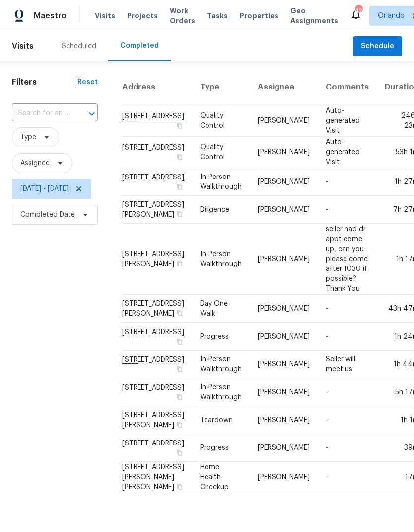
click at [288, 91] on th "Assignee" at bounding box center [284, 87] width 68 height 36
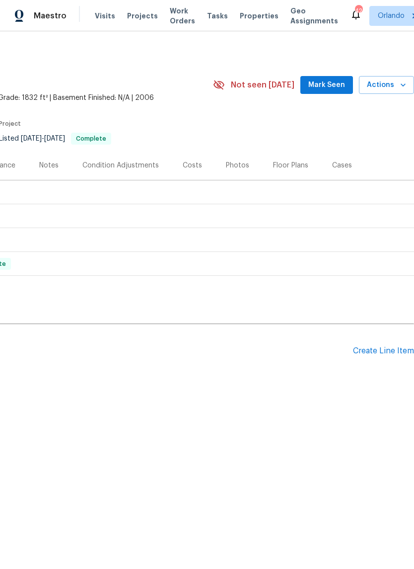
scroll to position [0, 147]
click at [337, 84] on span "Mark Seen" at bounding box center [326, 85] width 37 height 12
click at [399, 87] on icon "button" at bounding box center [403, 85] width 10 height 10
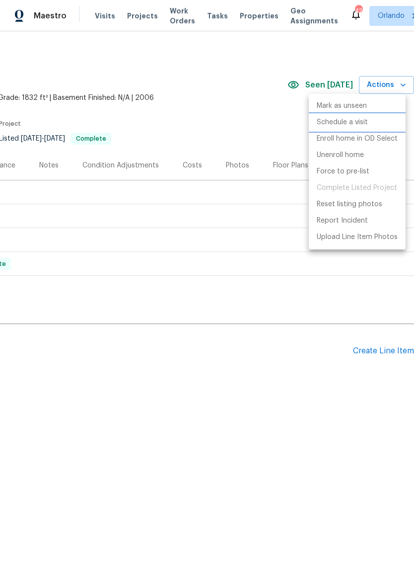
click at [362, 119] on p "Schedule a visit" at bounding box center [342, 122] width 51 height 10
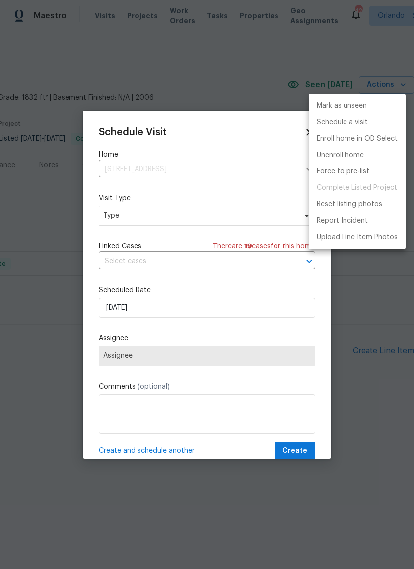
click at [266, 211] on div at bounding box center [207, 284] width 414 height 569
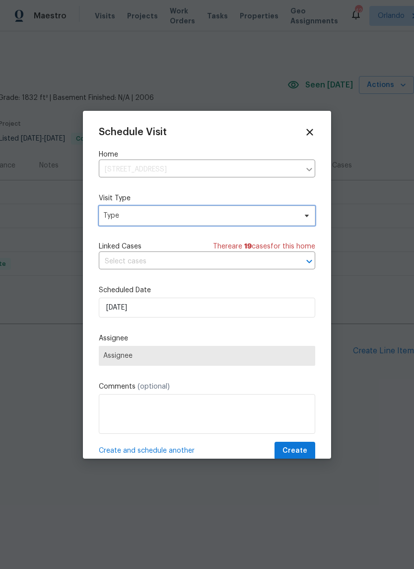
click at [285, 218] on span "Type" at bounding box center [199, 216] width 193 height 10
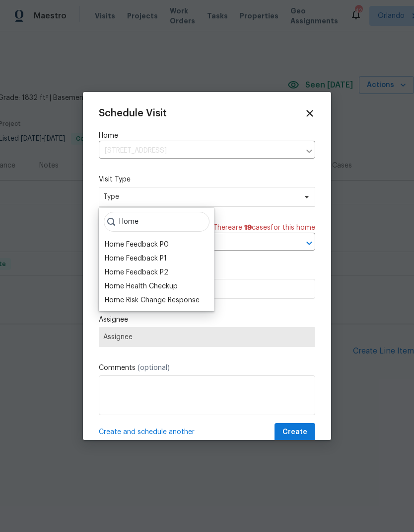
type input "Home"
click at [179, 278] on div "Home Feedback P2" at bounding box center [157, 272] width 110 height 14
click at [178, 288] on div "Home Health Checkup" at bounding box center [141, 286] width 73 height 10
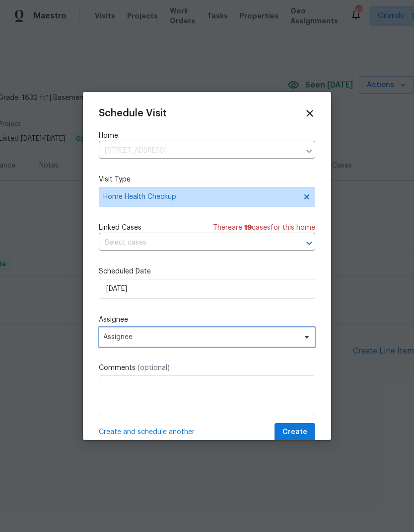
click at [307, 341] on icon at bounding box center [307, 337] width 8 height 8
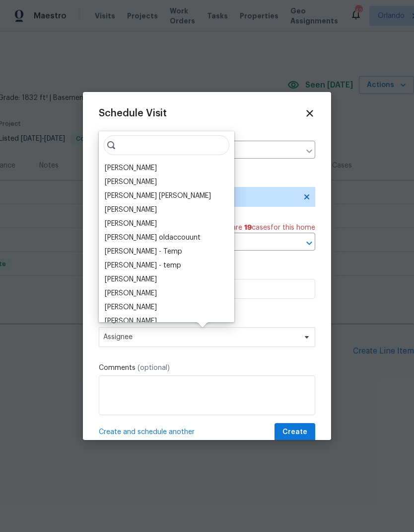
click at [151, 161] on div "[PERSON_NAME]" at bounding box center [167, 168] width 130 height 14
click at [135, 170] on div "[PERSON_NAME]" at bounding box center [131, 168] width 52 height 10
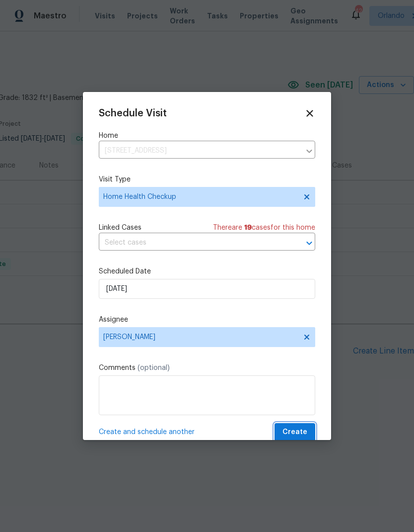
click at [302, 431] on span "Create" at bounding box center [295, 432] width 25 height 12
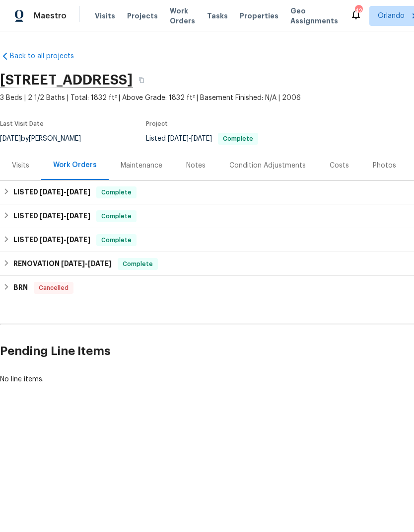
scroll to position [0, 0]
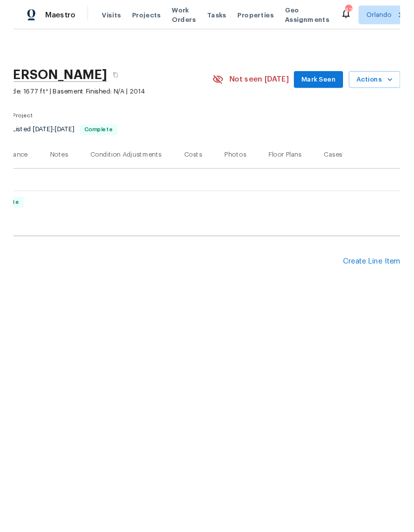
scroll to position [0, 147]
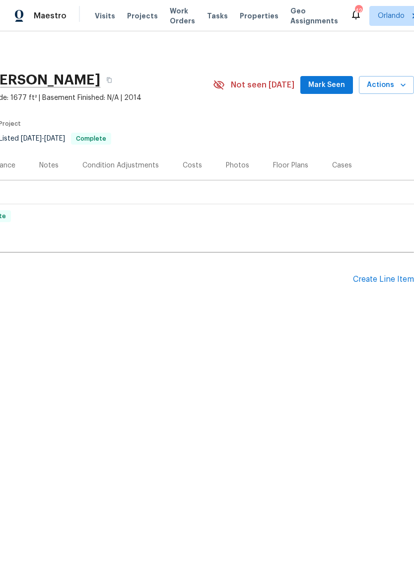
click at [334, 85] on span "Mark Seen" at bounding box center [326, 85] width 37 height 12
click at [395, 85] on span "Actions" at bounding box center [386, 85] width 39 height 12
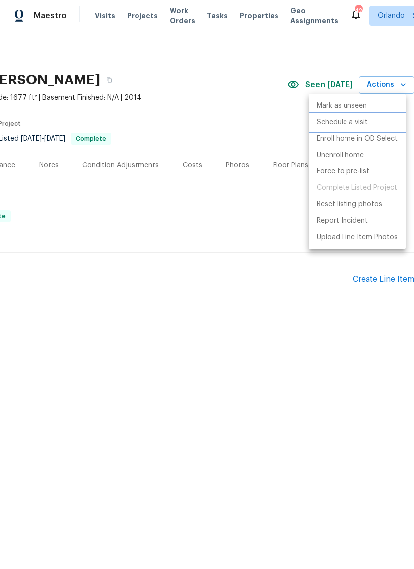
click at [357, 122] on p "Schedule a visit" at bounding box center [342, 122] width 51 height 10
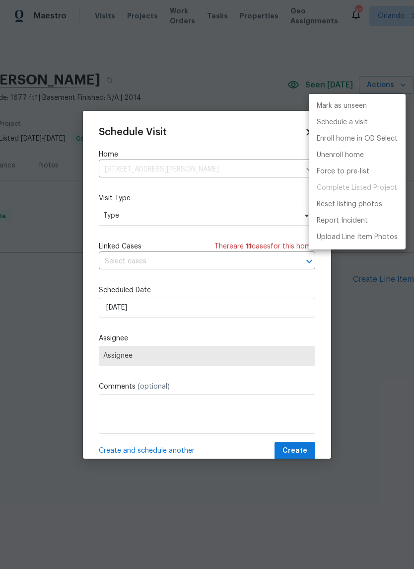
click at [261, 218] on div at bounding box center [207, 284] width 414 height 569
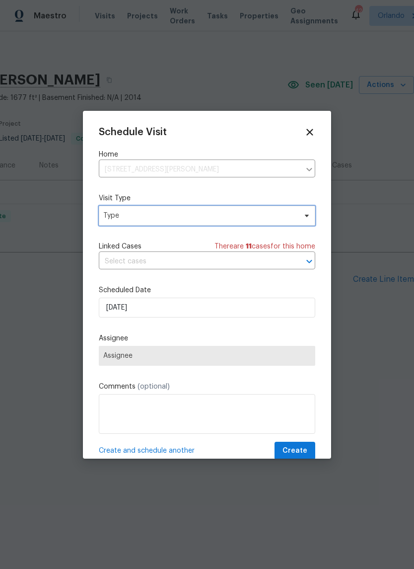
click at [296, 208] on span "Type" at bounding box center [207, 216] width 217 height 20
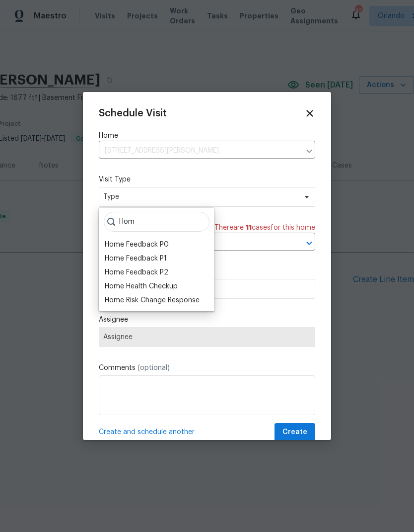
type input "Hom"
click at [164, 288] on div "Home Health Checkup" at bounding box center [141, 286] width 73 height 10
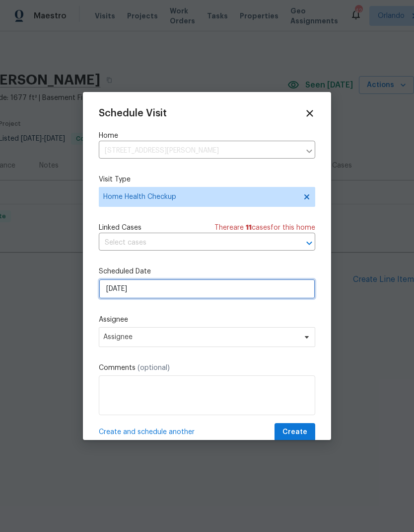
click at [278, 292] on input "[DATE]" at bounding box center [207, 289] width 217 height 20
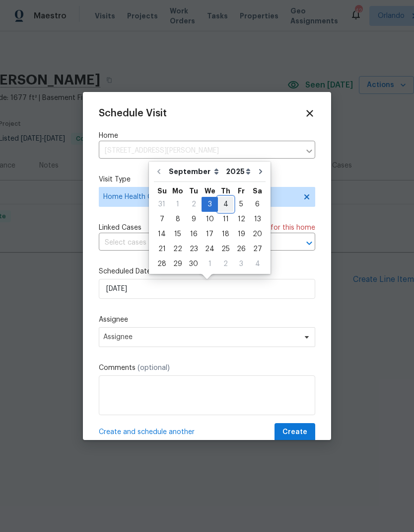
click at [222, 203] on div "4" at bounding box center [225, 204] width 15 height 14
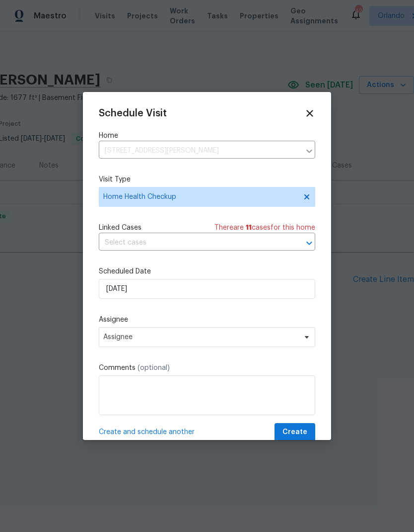
type input "[DATE]"
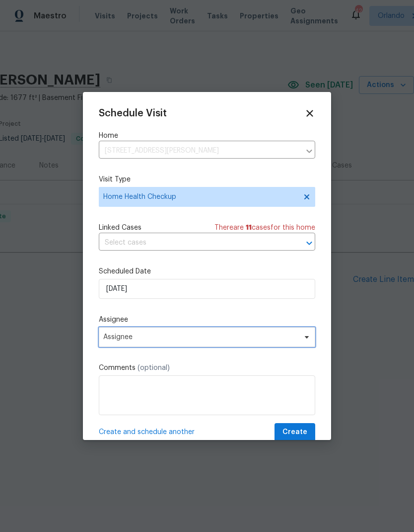
click at [300, 340] on span "Assignee" at bounding box center [207, 337] width 217 height 20
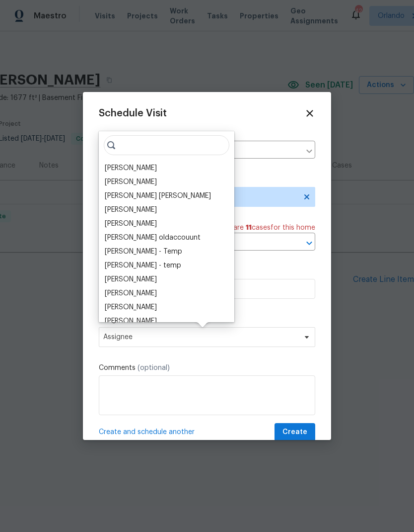
click at [148, 167] on div "[PERSON_NAME]" at bounding box center [131, 168] width 52 height 10
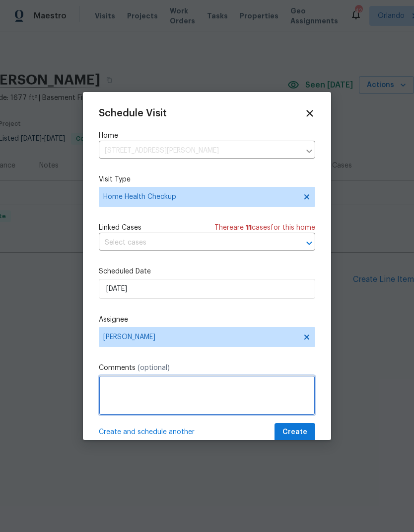
click at [297, 415] on textarea at bounding box center [207, 395] width 217 height 40
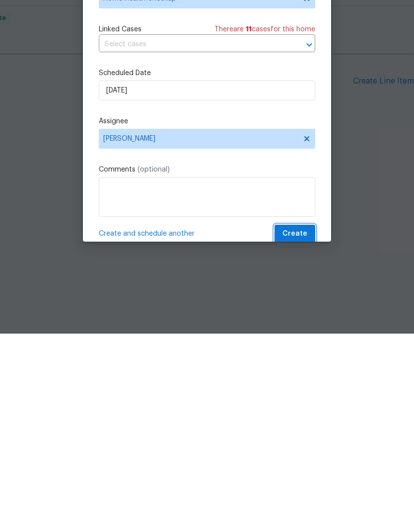
click at [297, 426] on span "Create" at bounding box center [295, 432] width 25 height 12
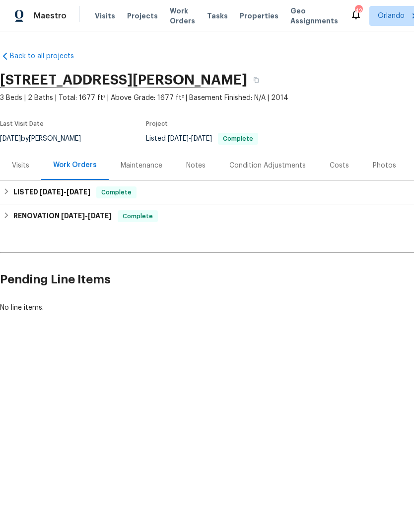
scroll to position [0, 0]
